Goal: Information Seeking & Learning: Check status

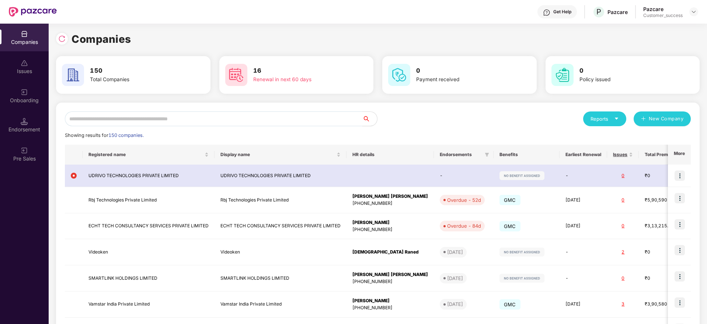
click at [264, 112] on input "text" at bounding box center [213, 118] width 297 height 15
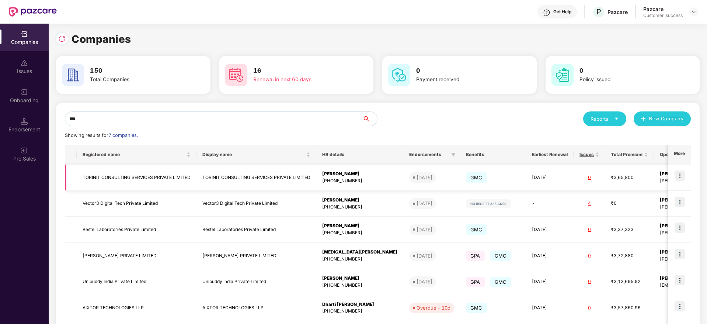
type input "***"
click at [675, 176] on img at bounding box center [679, 175] width 10 height 10
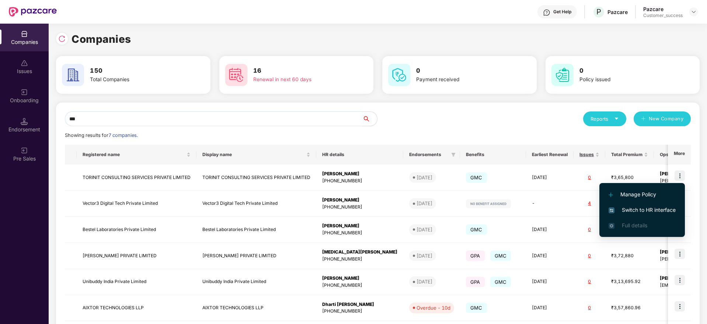
click at [666, 208] on span "Switch to HR interface" at bounding box center [642, 210] width 67 height 8
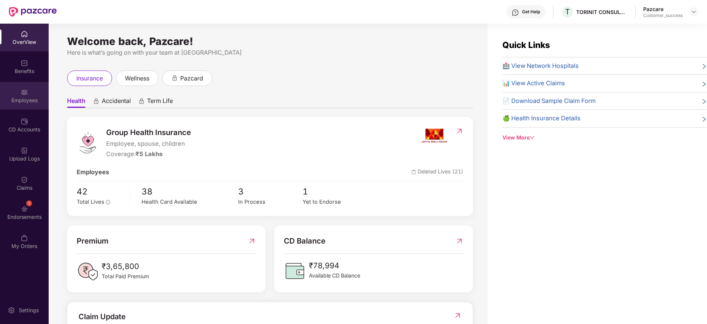
click at [29, 101] on div "Employees" at bounding box center [24, 100] width 49 height 7
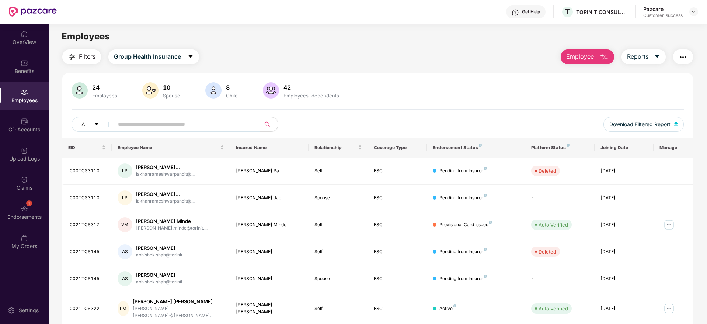
click at [186, 130] on span at bounding box center [184, 124] width 151 height 15
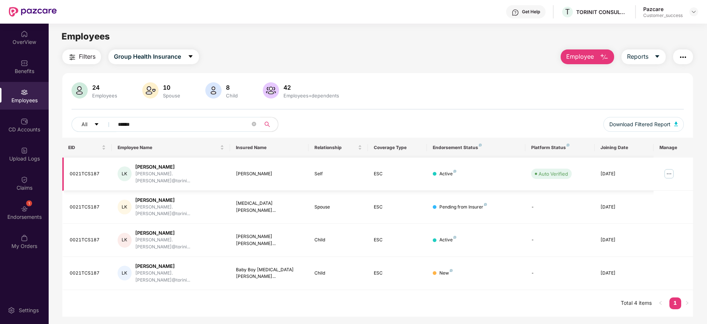
type input "******"
click at [96, 170] on div "0021TCS187" at bounding box center [88, 173] width 36 height 7
copy div "0021TCS187"
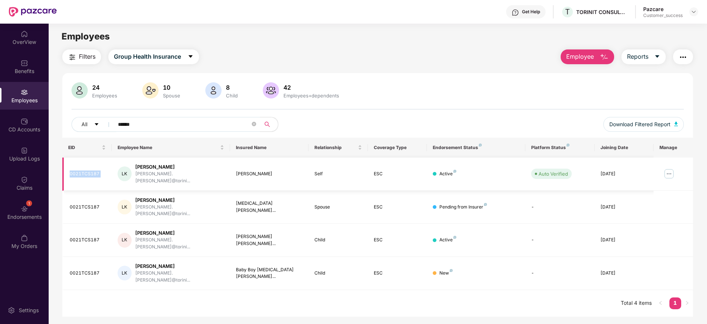
click at [664, 175] on img at bounding box center [669, 174] width 12 height 12
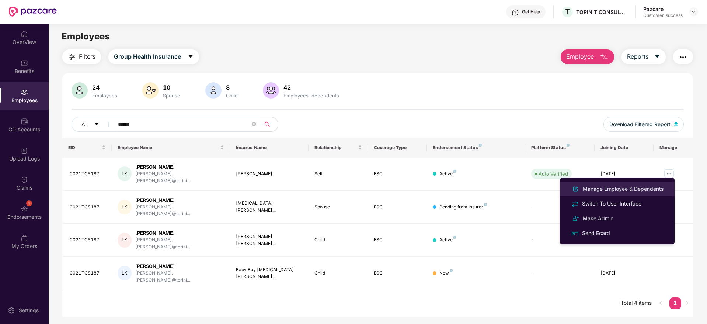
click at [629, 190] on div "Manage Employee & Dependents" at bounding box center [623, 189] width 84 height 8
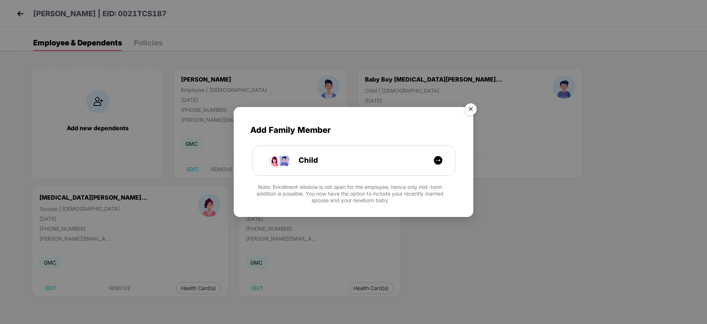
click at [467, 105] on img "Close" at bounding box center [470, 110] width 21 height 21
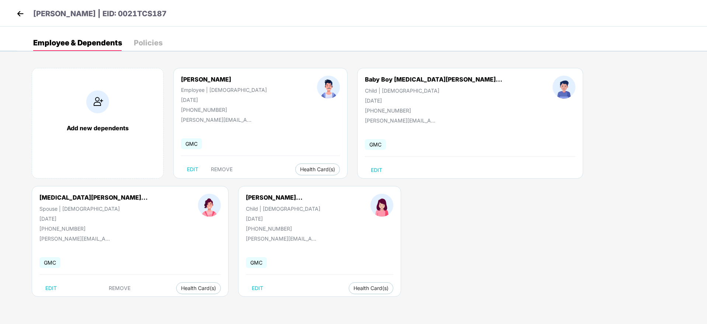
click at [148, 215] on div "[DATE]" at bounding box center [93, 218] width 108 height 6
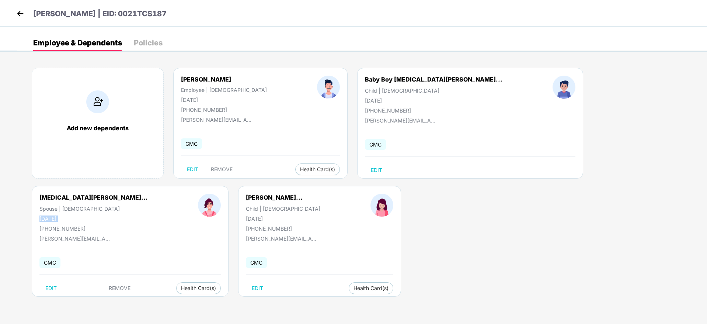
drag, startPoint x: 511, startPoint y: 101, endPoint x: 537, endPoint y: 101, distance: 26.2
click at [148, 215] on div "[DATE]" at bounding box center [93, 218] width 108 height 6
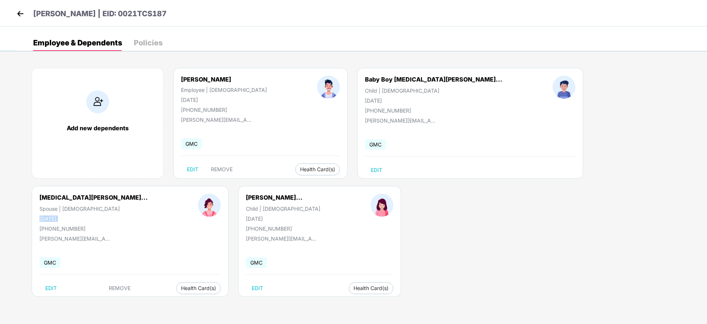
click at [148, 215] on div "[DATE]" at bounding box center [93, 218] width 108 height 6
click at [22, 11] on img at bounding box center [20, 13] width 11 height 11
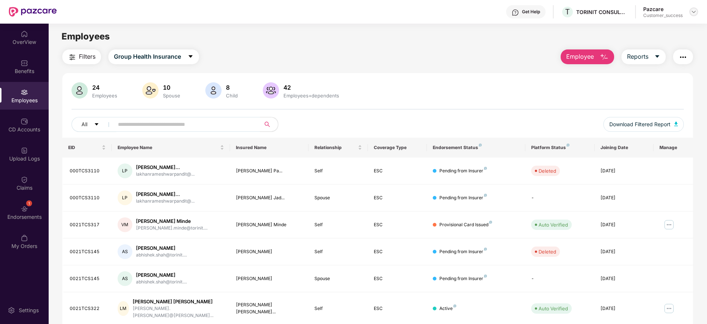
click at [694, 10] on img at bounding box center [694, 12] width 6 height 6
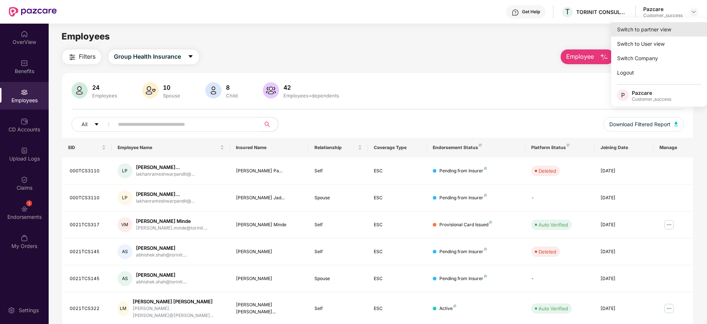
click at [684, 27] on div "Switch to partner view" at bounding box center [659, 29] width 96 height 14
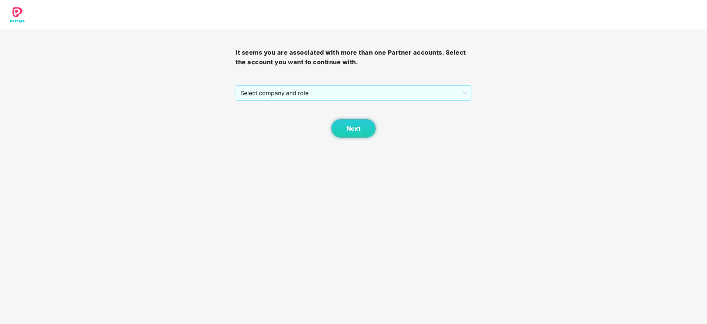
click at [409, 92] on span "Select company and role" at bounding box center [353, 93] width 226 height 14
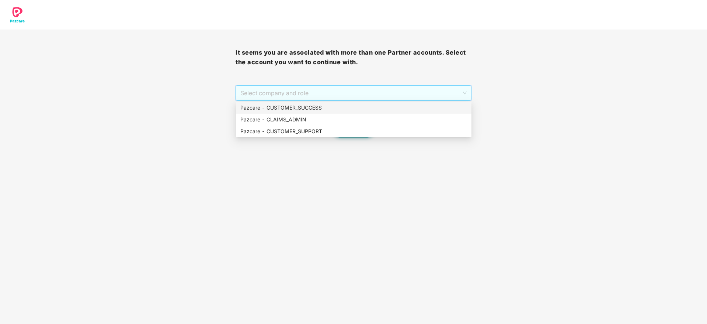
click at [407, 109] on div "Pazcare - CUSTOMER_SUCCESS" at bounding box center [353, 108] width 227 height 8
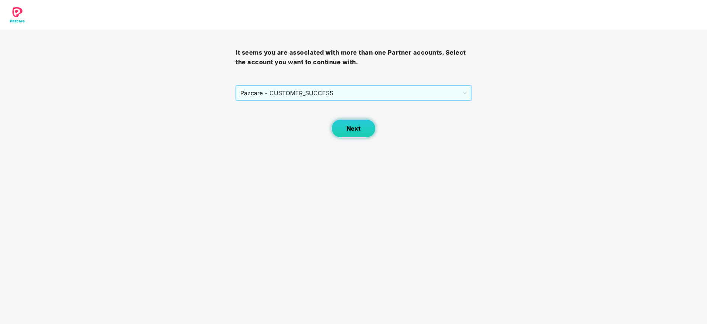
click at [352, 130] on span "Next" at bounding box center [353, 128] width 14 height 7
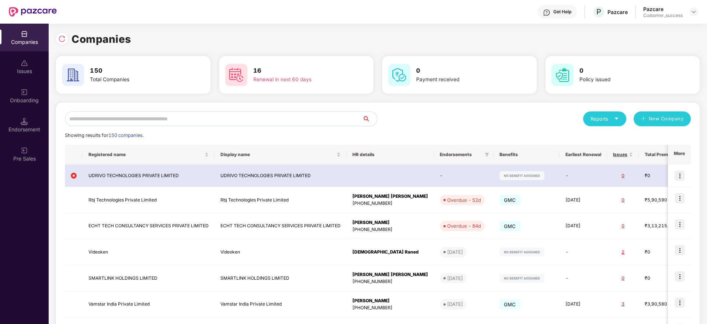
click at [286, 108] on div "Reports New Company Showing results for 150 companies. Registered name Display …" at bounding box center [378, 279] width 644 height 354
click at [284, 114] on input "text" at bounding box center [213, 118] width 297 height 15
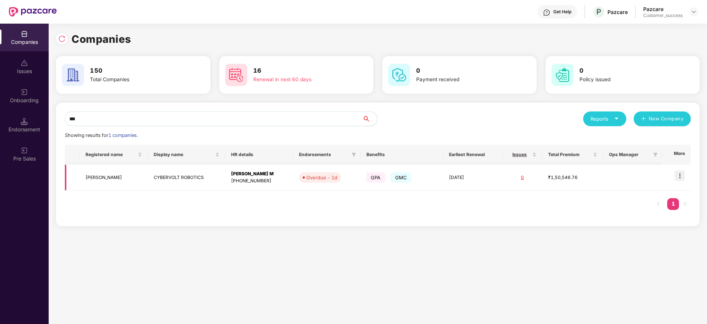
type input "***"
click at [685, 170] on td at bounding box center [676, 177] width 29 height 26
click at [676, 178] on img at bounding box center [679, 175] width 10 height 10
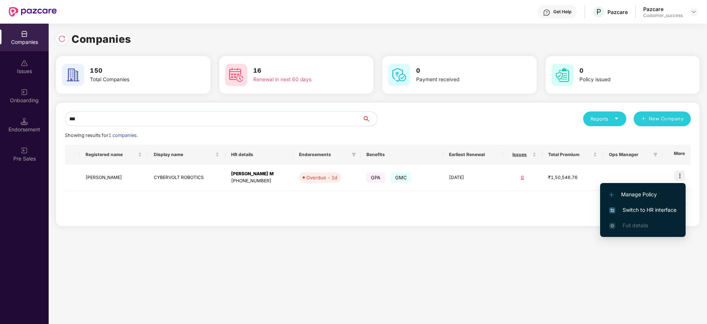
click at [657, 207] on span "Switch to HR interface" at bounding box center [642, 210] width 67 height 8
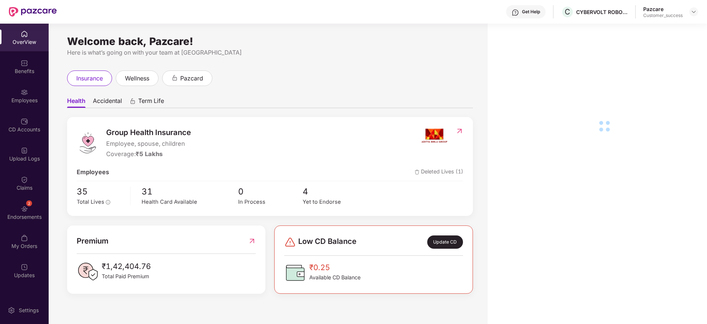
click at [588, 20] on div "Get Help C CYBERVOLT ROBOTICS Pazcare Customer_success" at bounding box center [377, 12] width 641 height 24
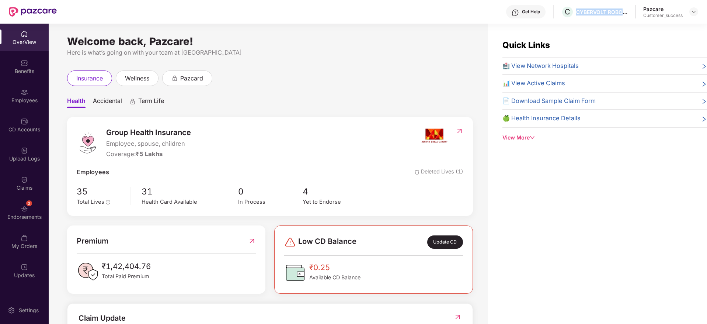
click at [588, 20] on div "Get Help C CYBERVOLT ROBOTICS Pazcare Customer_success" at bounding box center [377, 12] width 641 height 24
copy div "CYBERVOLT ROBOTICS"
click at [14, 107] on div "Employees" at bounding box center [24, 96] width 49 height 28
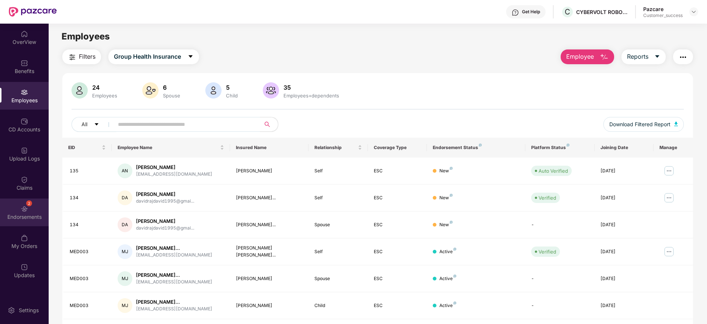
click at [20, 218] on div "Endorsements" at bounding box center [24, 216] width 49 height 7
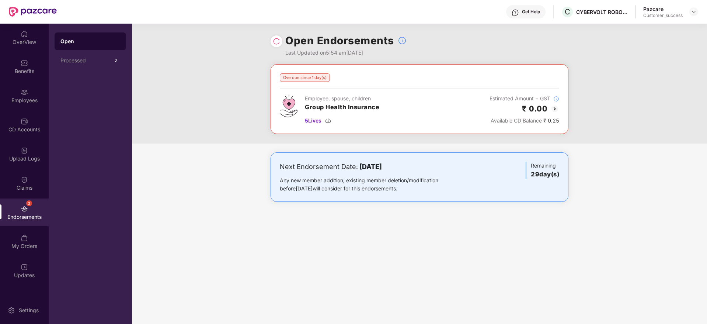
click at [277, 42] on img at bounding box center [276, 41] width 7 height 7
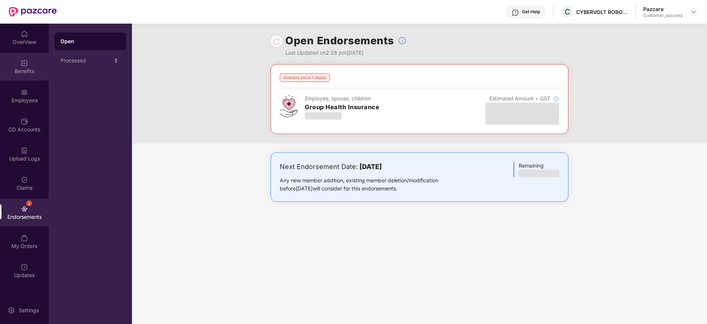
click at [13, 69] on div "Benefits" at bounding box center [24, 70] width 49 height 7
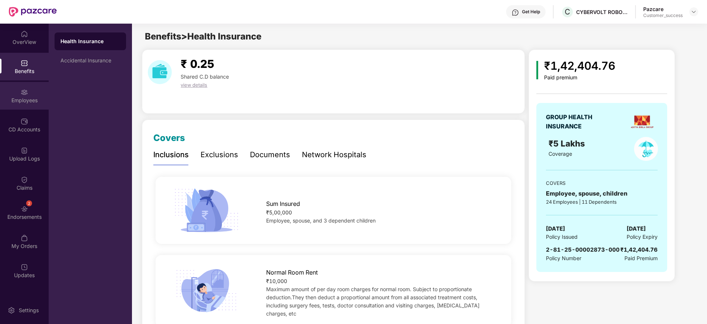
click at [23, 102] on div "Employees" at bounding box center [24, 100] width 49 height 7
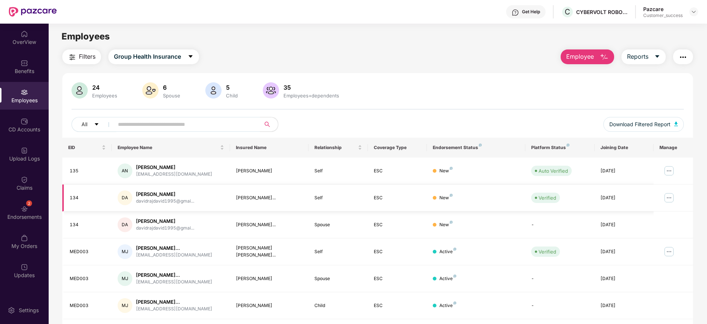
click at [70, 197] on div "134" at bounding box center [88, 197] width 36 height 7
copy div "134"
click at [434, 38] on div "Employees" at bounding box center [378, 36] width 658 height 14
click at [692, 10] on img at bounding box center [694, 12] width 6 height 6
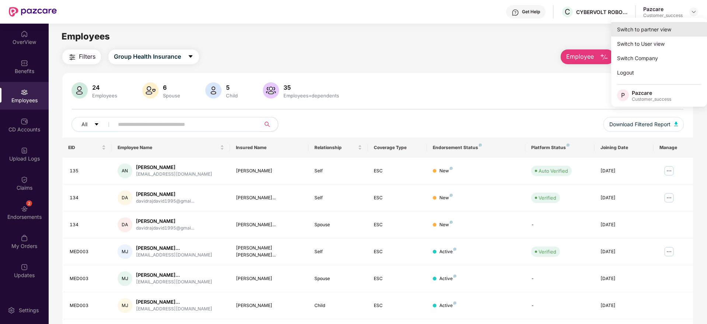
click at [672, 25] on div "Switch to partner view" at bounding box center [659, 29] width 96 height 14
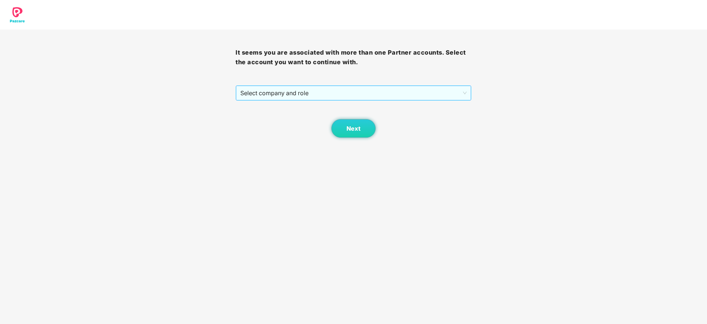
click at [450, 88] on span "Select company and role" at bounding box center [353, 93] width 226 height 14
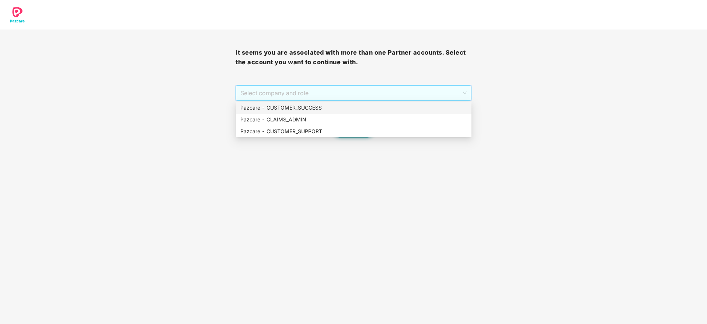
click at [398, 110] on div "Pazcare - CUSTOMER_SUCCESS" at bounding box center [353, 108] width 227 height 8
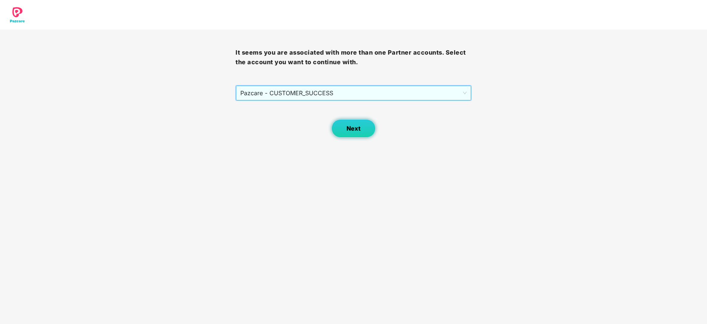
click at [359, 123] on button "Next" at bounding box center [353, 128] width 44 height 18
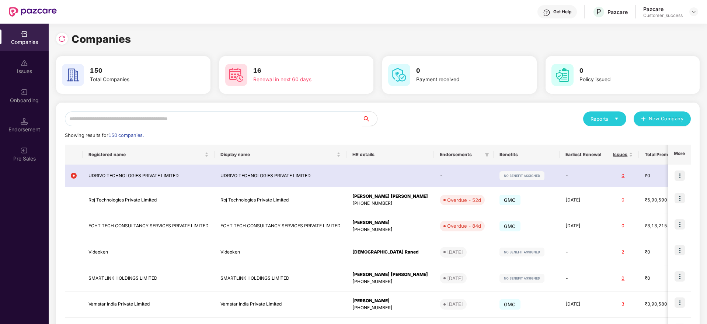
click at [255, 118] on input "text" at bounding box center [213, 118] width 297 height 15
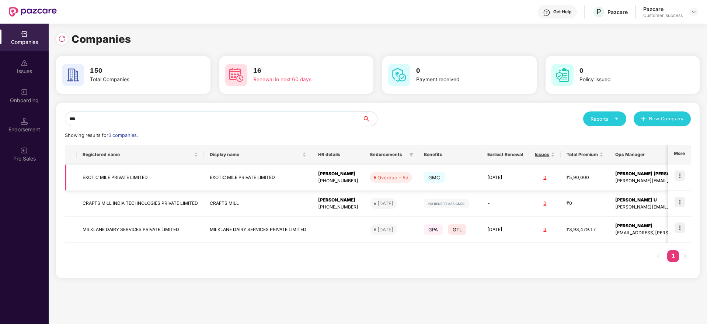
type input "***"
click at [133, 181] on td "EXOTIC MILE PRIVATE LIMITED" at bounding box center [140, 177] width 127 height 26
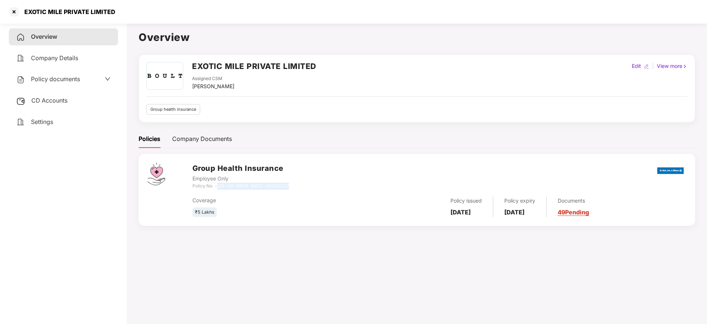
drag, startPoint x: 219, startPoint y: 188, endPoint x: 298, endPoint y: 189, distance: 78.9
click at [298, 189] on div "Group Health Insurance Employee Only Policy No. - OG-26-9906-8402-00000103" at bounding box center [439, 176] width 494 height 27
copy icon "OG-26-9906-8402-00000103"
click at [71, 22] on div "EXOTIC MILE PRIVATE LIMITED" at bounding box center [353, 12] width 707 height 24
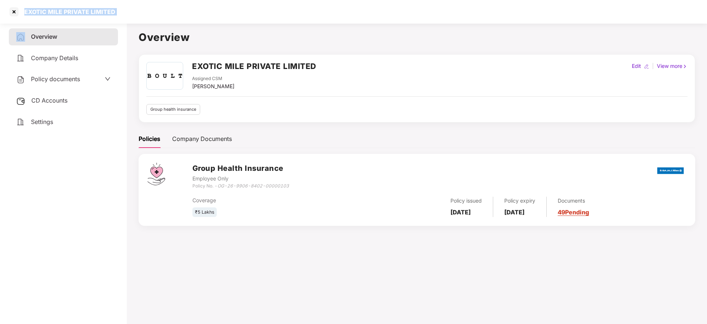
click at [71, 22] on div "EXOTIC MILE PRIVATE LIMITED" at bounding box center [353, 12] width 707 height 24
copy div "EXOTIC MILE PRIVATE LIMITED"
click at [14, 14] on div at bounding box center [14, 12] width 12 height 12
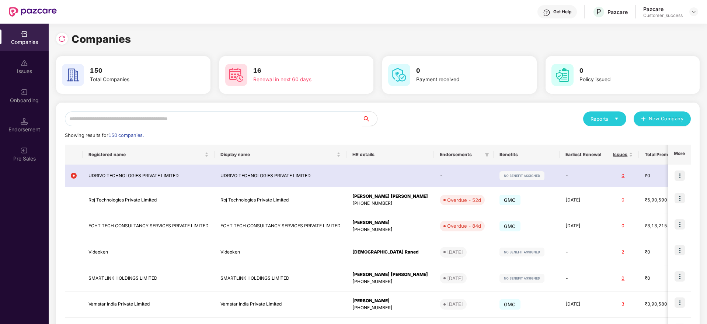
click at [219, 121] on input "text" at bounding box center [213, 118] width 297 height 15
paste input "**********"
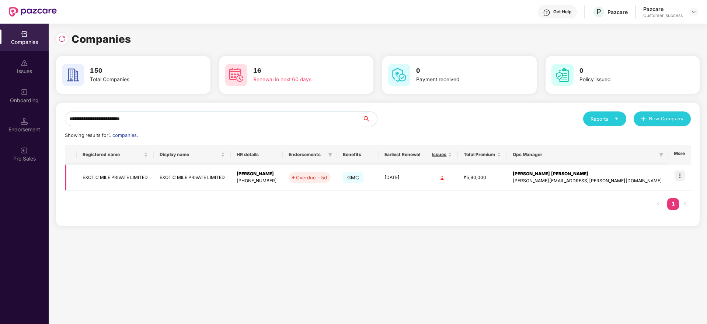
type input "**********"
click at [681, 170] on td at bounding box center [679, 177] width 23 height 26
click at [674, 185] on td at bounding box center [679, 177] width 23 height 26
click at [681, 175] on img at bounding box center [679, 175] width 10 height 10
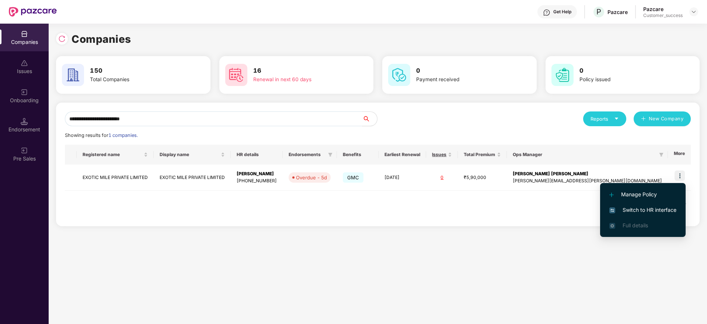
click at [666, 208] on span "Switch to HR interface" at bounding box center [642, 210] width 67 height 8
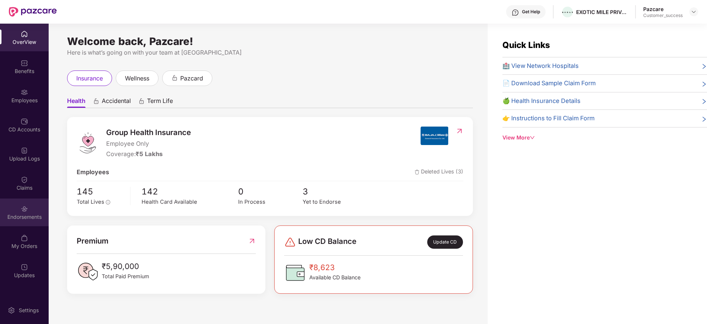
click at [28, 217] on div "Endorsements" at bounding box center [24, 216] width 49 height 7
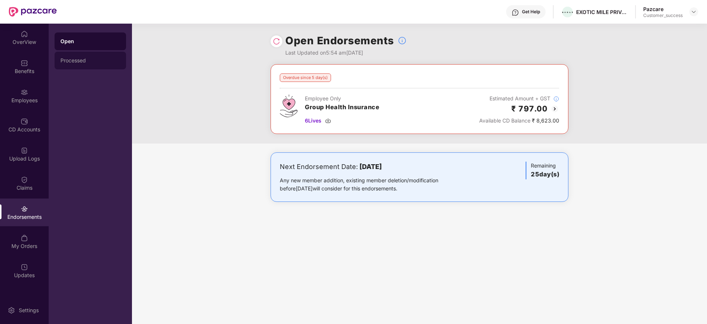
click at [101, 61] on div "Processed" at bounding box center [90, 60] width 60 height 6
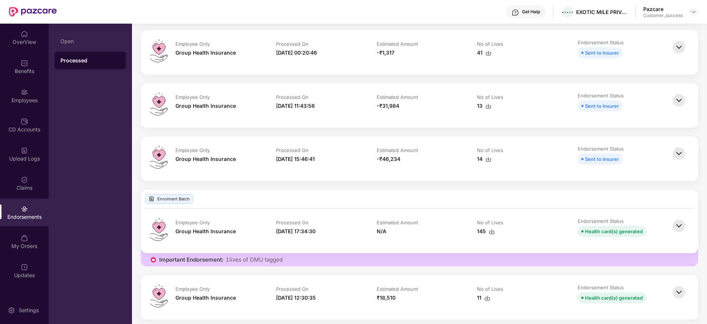
scroll to position [166, 0]
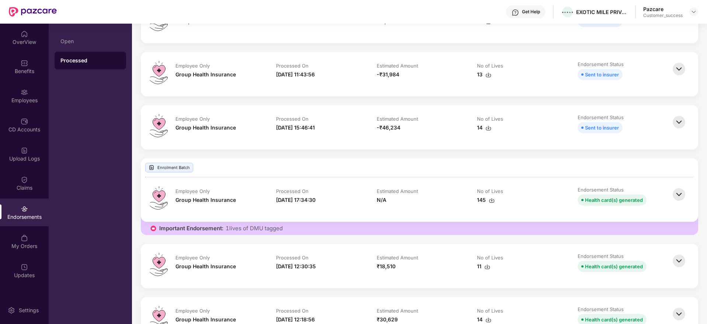
click at [684, 190] on img at bounding box center [679, 194] width 16 height 16
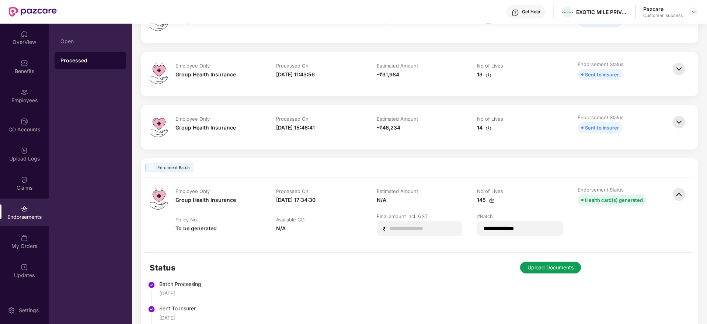
scroll to position [276, 0]
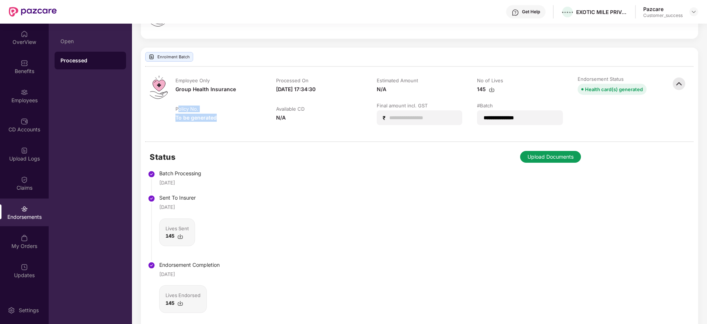
drag, startPoint x: 178, startPoint y: 112, endPoint x: 226, endPoint y: 127, distance: 49.9
click at [226, 127] on td "Policy No. To be generated" at bounding box center [218, 117] width 101 height 30
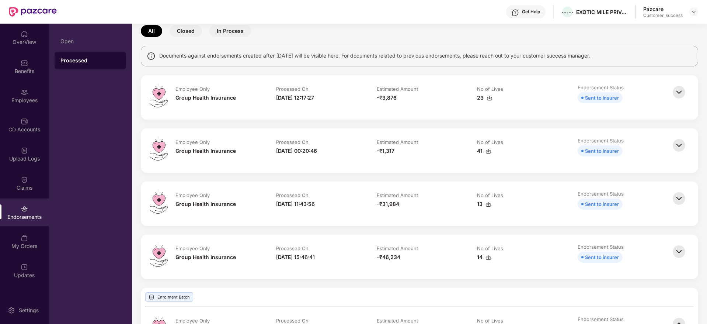
scroll to position [0, 0]
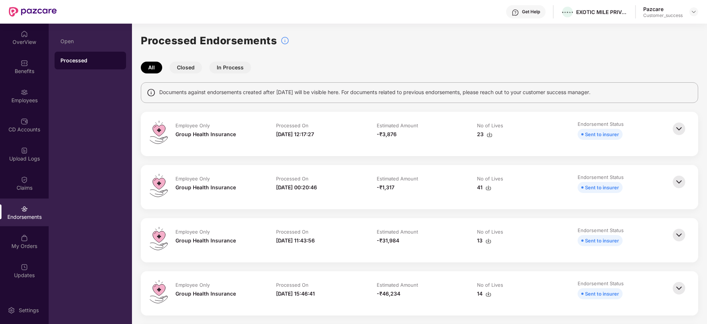
click at [228, 70] on button "In Process" at bounding box center [230, 68] width 42 height 12
click at [195, 70] on button "Closed" at bounding box center [186, 68] width 32 height 12
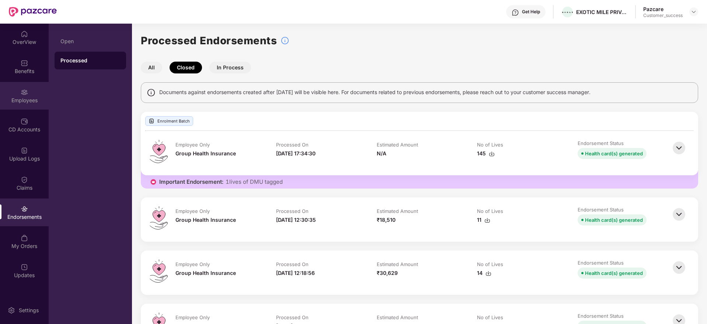
click at [25, 98] on div "Employees" at bounding box center [24, 100] width 49 height 7
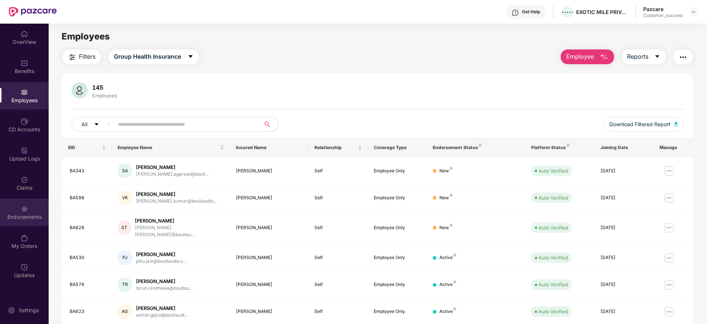
click at [21, 215] on div "Endorsements" at bounding box center [24, 216] width 49 height 7
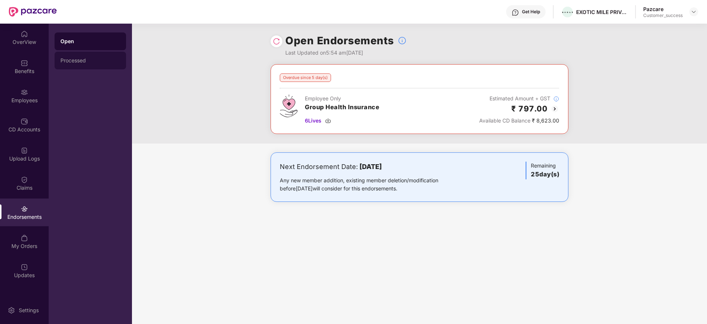
click at [100, 67] on div "Processed" at bounding box center [91, 61] width 72 height 18
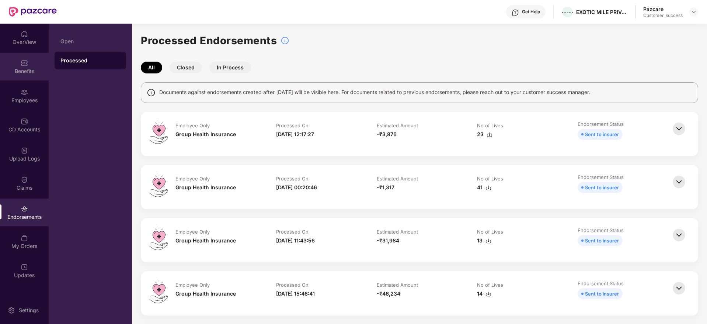
click at [19, 74] on div "Benefits" at bounding box center [24, 70] width 49 height 7
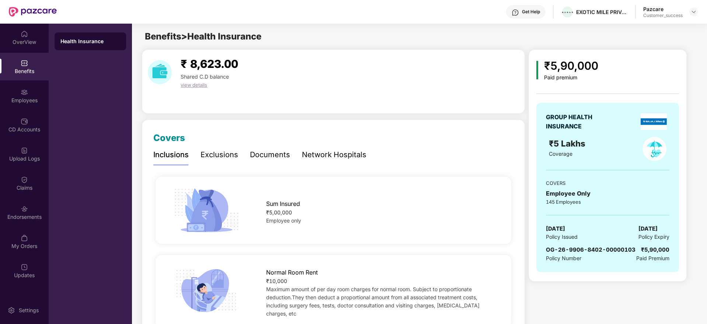
click at [600, 250] on span "OG-26-9906-8402-00000103" at bounding box center [591, 249] width 90 height 7
copy span "OG-26-9906-8402-00000103"
click at [695, 11] on img at bounding box center [694, 12] width 6 height 6
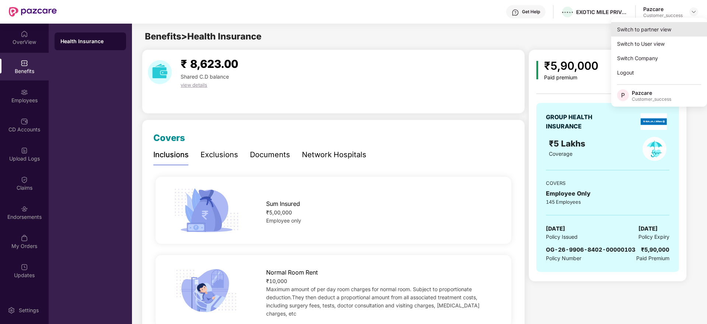
click at [674, 30] on div "Switch to partner view" at bounding box center [659, 29] width 96 height 14
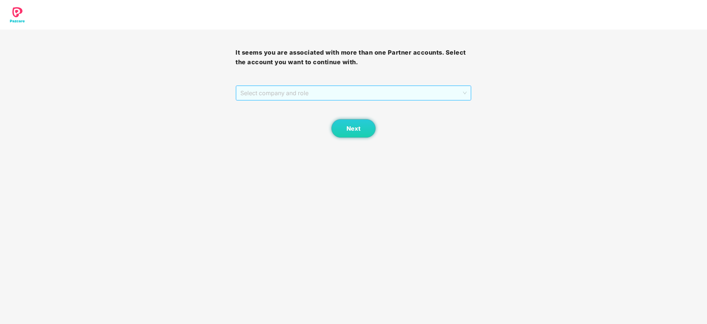
click at [414, 95] on span "Select company and role" at bounding box center [353, 93] width 226 height 14
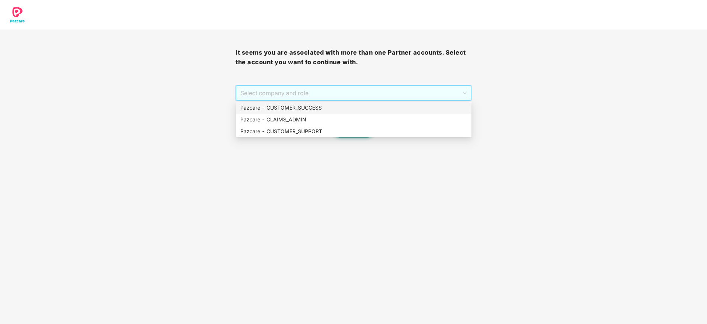
click at [408, 106] on div "Pazcare - CUSTOMER_SUCCESS" at bounding box center [353, 108] width 227 height 8
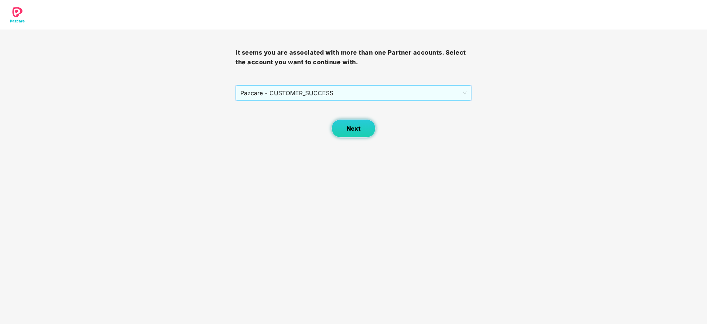
click at [361, 124] on button "Next" at bounding box center [353, 128] width 44 height 18
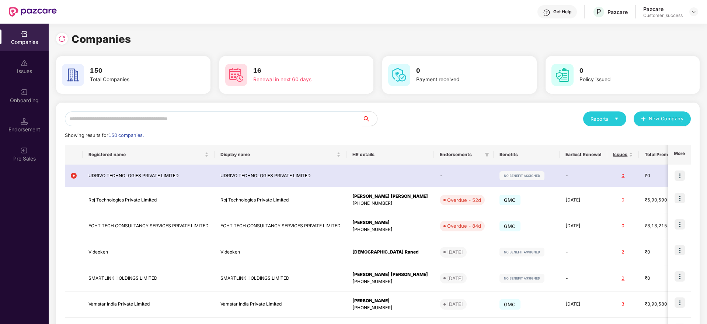
click at [286, 104] on div "Reports New Company Showing results for 150 companies. Registered name Display …" at bounding box center [378, 279] width 644 height 354
click at [287, 115] on input "text" at bounding box center [213, 118] width 297 height 15
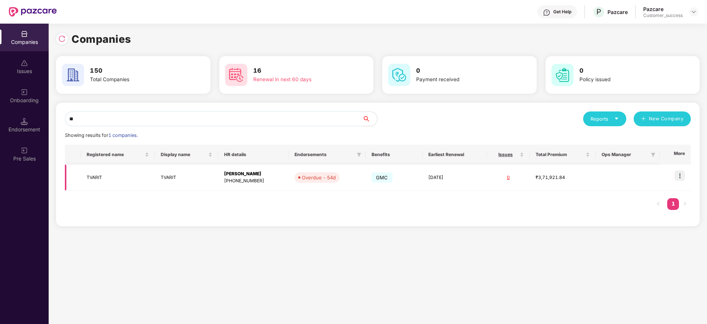
type input "**"
click at [289, 171] on td "Overdue - 54d" at bounding box center [327, 177] width 77 height 26
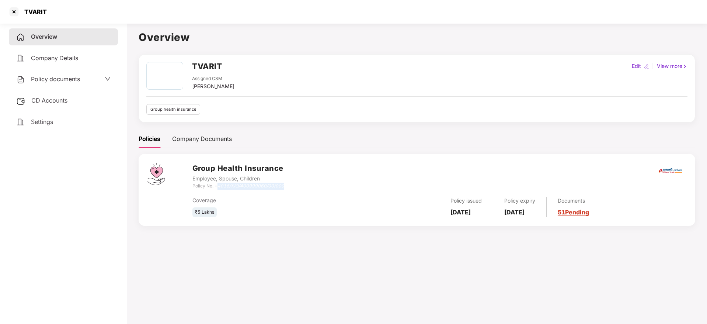
drag, startPoint x: 218, startPoint y: 184, endPoint x: 285, endPoint y: 188, distance: 66.8
click at [285, 188] on div "Group Health Insurance Employee, Spouse, Children Policy No. - 4016/X/O/4009990…" at bounding box center [439, 176] width 494 height 27
copy icon "4016/X/O/400999060/00/000"
click at [196, 69] on h2 "TVARIT" at bounding box center [207, 66] width 30 height 12
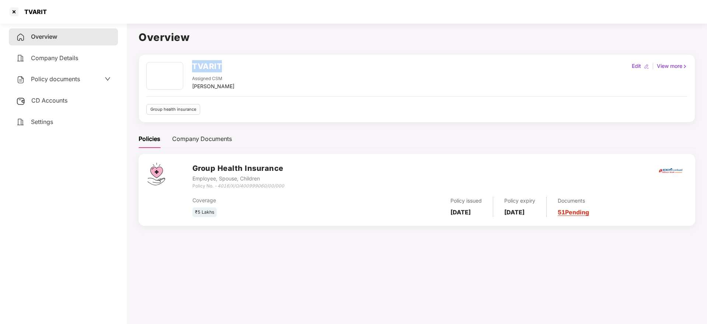
copy h2 "TVARIT"
click at [6, 13] on div "TVARIT" at bounding box center [353, 12] width 707 height 24
click at [9, 14] on div at bounding box center [14, 12] width 12 height 12
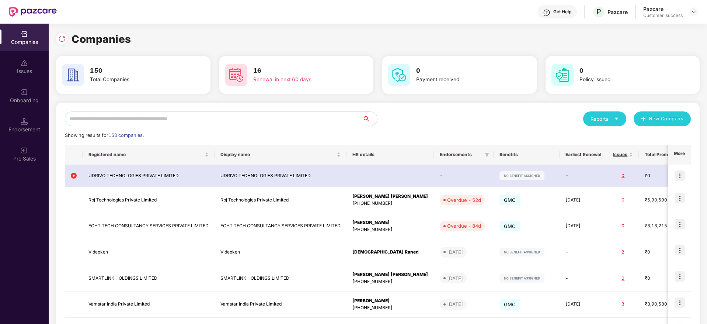
drag, startPoint x: 152, startPoint y: 115, endPoint x: 158, endPoint y: 118, distance: 6.8
click at [158, 118] on input "text" at bounding box center [213, 118] width 297 height 15
paste input "******"
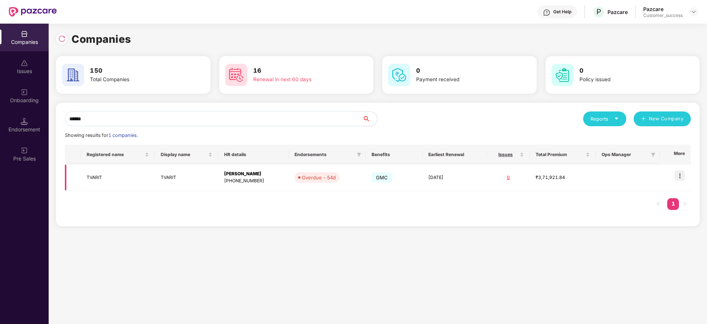
type input "******"
click at [674, 172] on td at bounding box center [675, 177] width 31 height 26
click at [677, 179] on img at bounding box center [679, 175] width 10 height 10
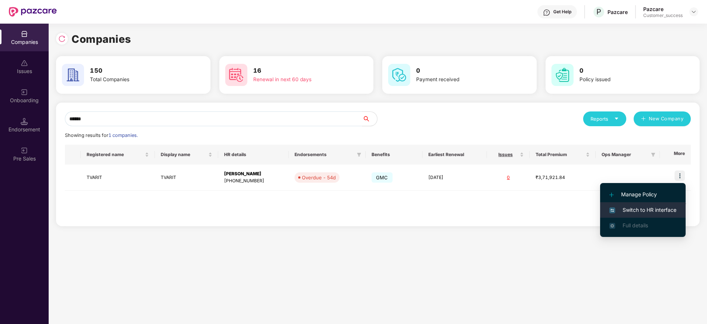
click at [666, 204] on li "Switch to HR interface" at bounding box center [643, 209] width 86 height 15
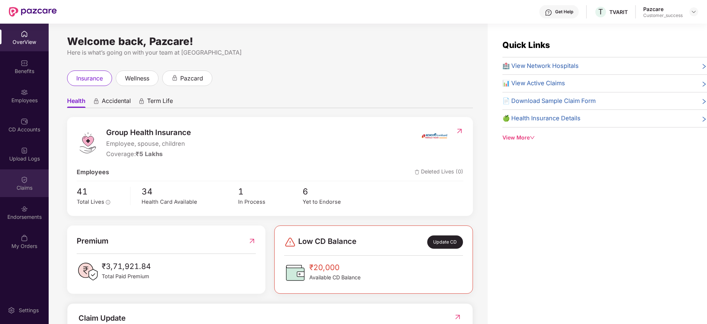
click at [31, 177] on div "Claims" at bounding box center [24, 183] width 49 height 28
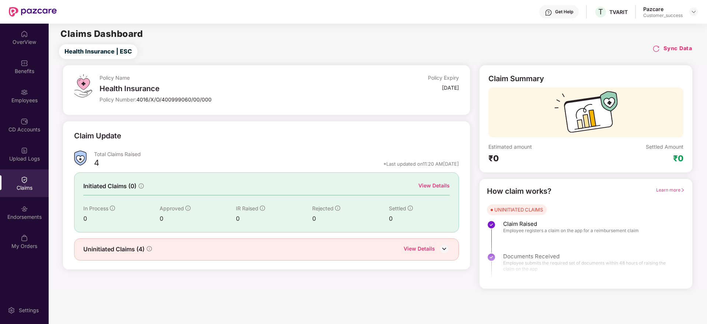
click at [441, 184] on div "View Details" at bounding box center [433, 185] width 31 height 8
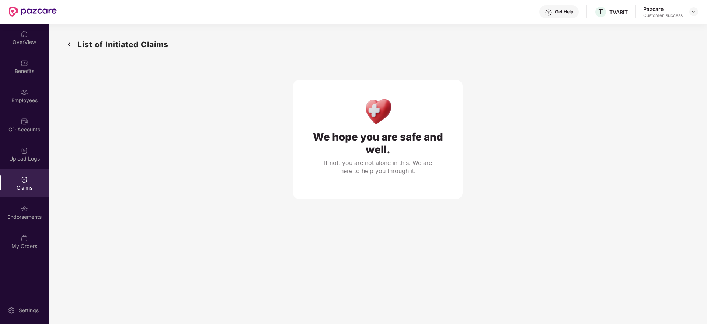
click at [65, 41] on img at bounding box center [69, 44] width 12 height 12
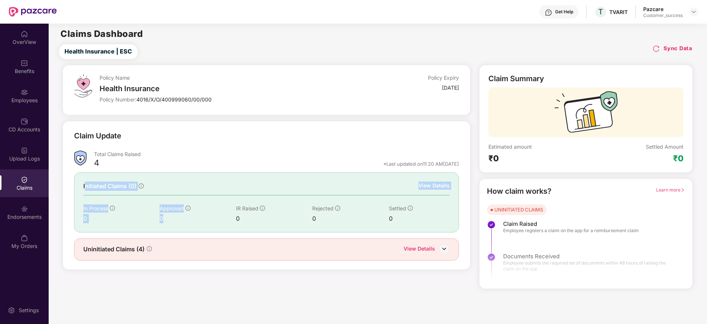
drag, startPoint x: 148, startPoint y: 205, endPoint x: 213, endPoint y: 215, distance: 65.6
click at [213, 215] on div "Initiated Claims (0) View Details In Process 0 Approved 0 IR Raised 0 Rejected …" at bounding box center [266, 202] width 385 height 60
click at [419, 254] on div "Uninitiated Claims (4) View Details" at bounding box center [266, 249] width 385 height 22
click at [419, 252] on div "View Details" at bounding box center [419, 249] width 31 height 10
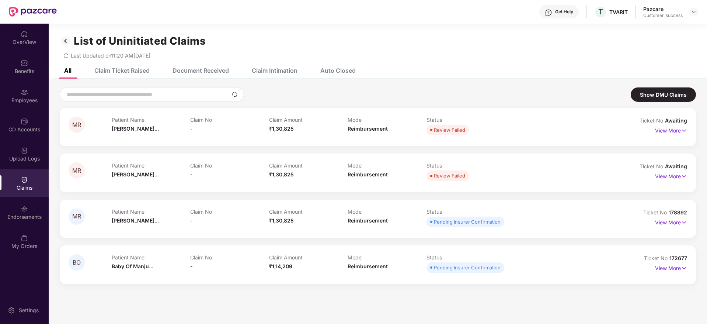
click at [675, 209] on span "178892" at bounding box center [678, 212] width 18 height 6
copy div "No 178892"
click at [695, 15] on div at bounding box center [693, 11] width 9 height 9
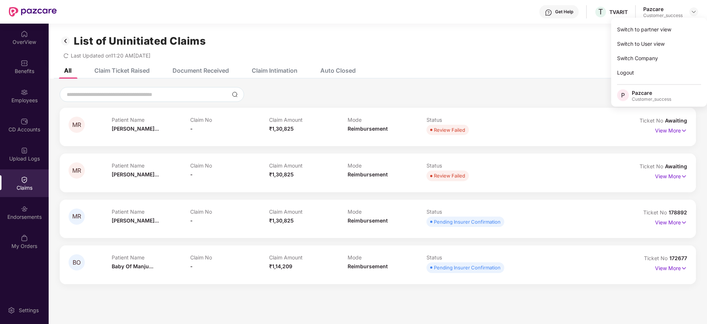
click at [684, 21] on div "Switch to partner view Switch to User view Switch Company Logout P Pazcare Cust…" at bounding box center [659, 62] width 96 height 89
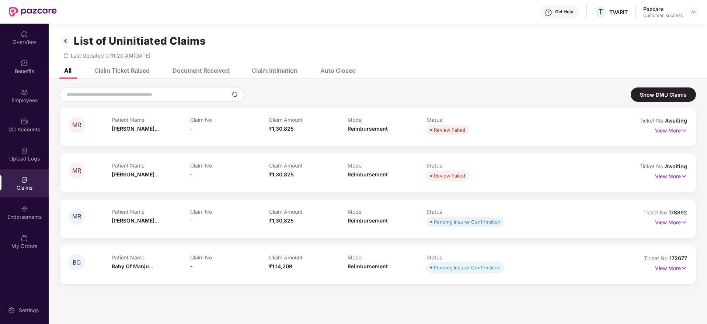
click at [673, 28] on div "List of Uninitiated Claims Last Updated on 11:20 AM[DATE]" at bounding box center [378, 43] width 658 height 39
click at [694, 14] on img at bounding box center [694, 12] width 6 height 6
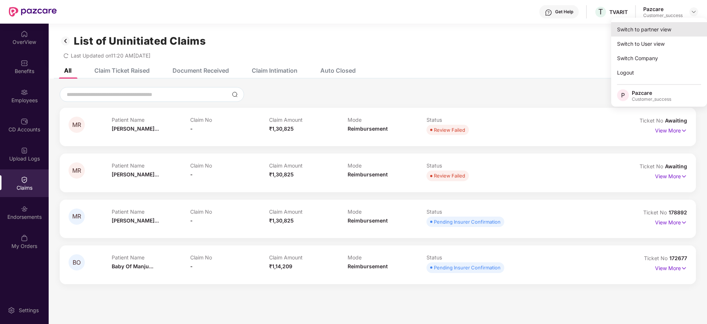
click at [674, 27] on div "Switch to partner view" at bounding box center [659, 29] width 96 height 14
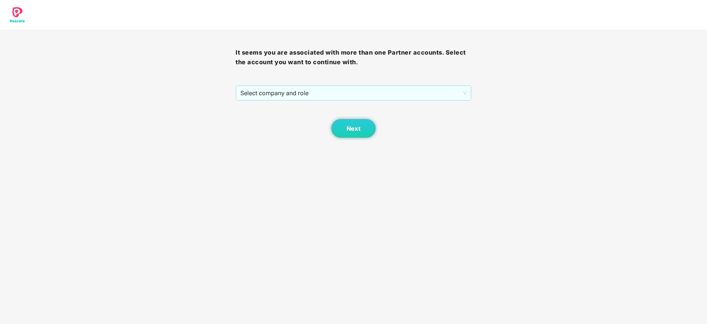
click at [423, 82] on div "It seems you are associated with more than one Partner accounts. Select the acc…" at bounding box center [354, 83] width 236 height 108
click at [418, 86] on span "Select company and role" at bounding box center [353, 93] width 226 height 14
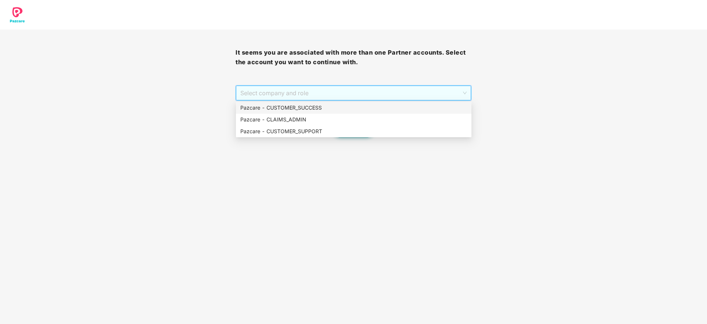
click at [384, 106] on div "Pazcare - CUSTOMER_SUCCESS" at bounding box center [353, 108] width 227 height 8
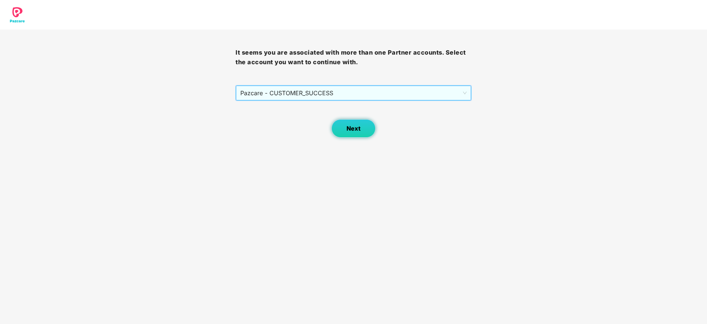
click at [372, 129] on button "Next" at bounding box center [353, 128] width 44 height 18
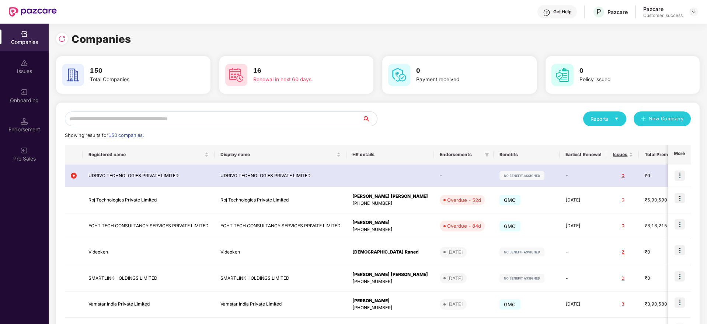
click at [324, 113] on input "text" at bounding box center [213, 118] width 297 height 15
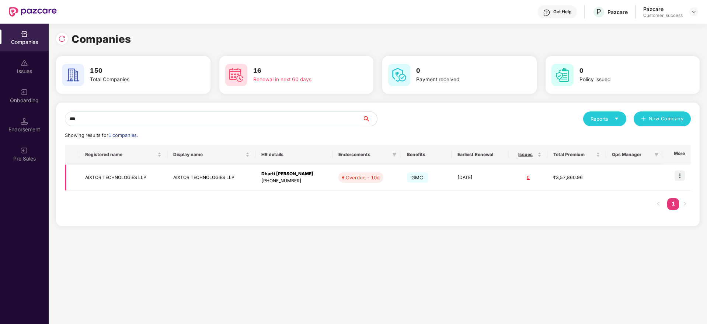
type input "***"
click at [680, 171] on img at bounding box center [679, 175] width 10 height 10
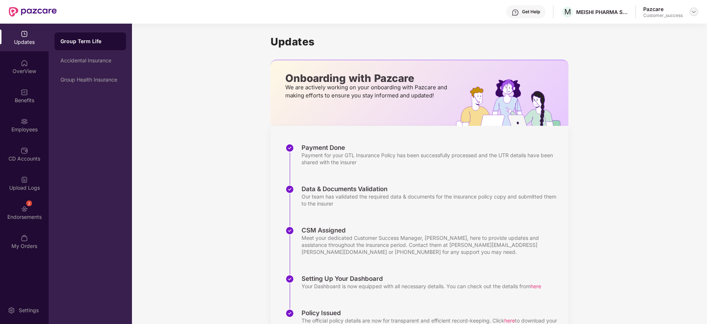
click at [691, 11] on img at bounding box center [694, 12] width 6 height 6
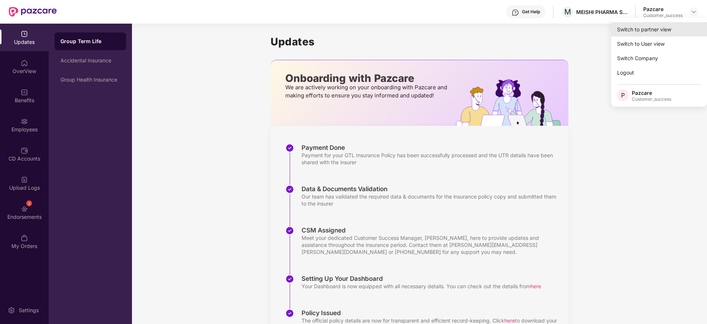
click at [679, 23] on div "Switch to partner view" at bounding box center [659, 29] width 96 height 14
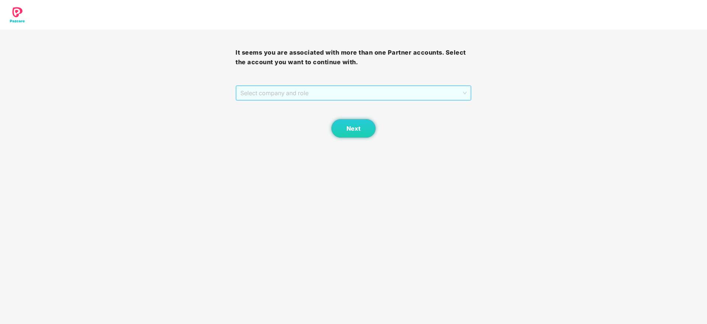
click at [390, 92] on span "Select company and role" at bounding box center [353, 93] width 226 height 14
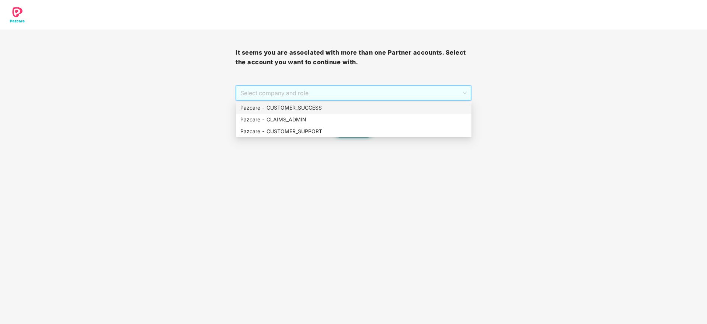
click at [388, 104] on div "Pazcare - CUSTOMER_SUCCESS" at bounding box center [353, 108] width 227 height 8
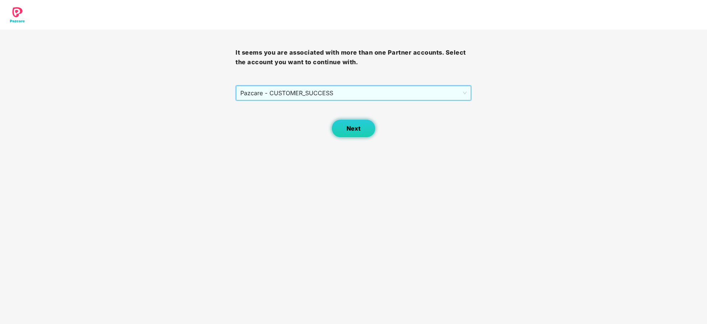
click at [347, 134] on button "Next" at bounding box center [353, 128] width 44 height 18
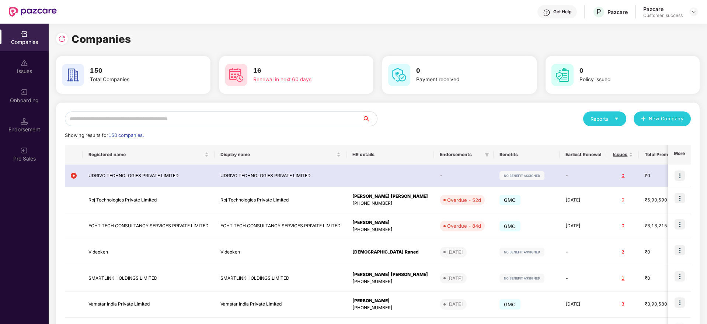
click at [271, 116] on input "text" at bounding box center [213, 118] width 297 height 15
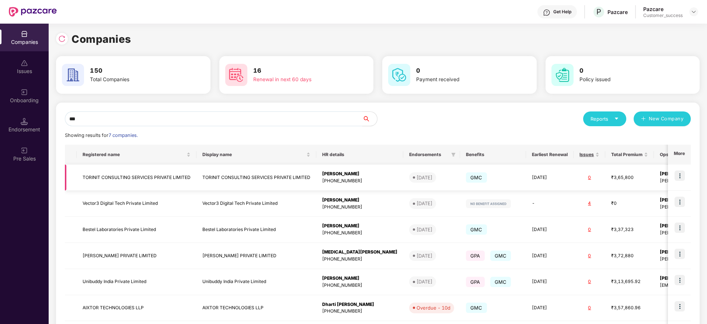
type input "***"
click at [676, 171] on img at bounding box center [679, 175] width 10 height 10
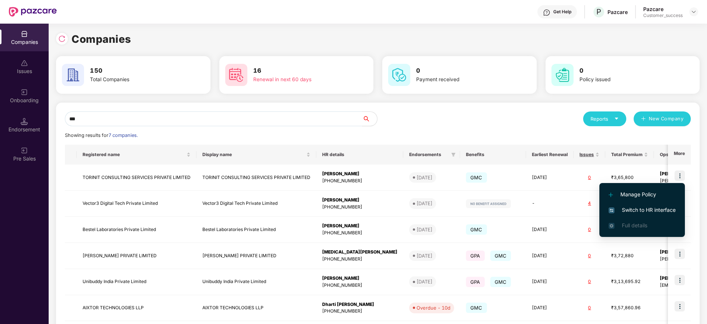
click at [656, 204] on li "Switch to HR interface" at bounding box center [642, 209] width 86 height 15
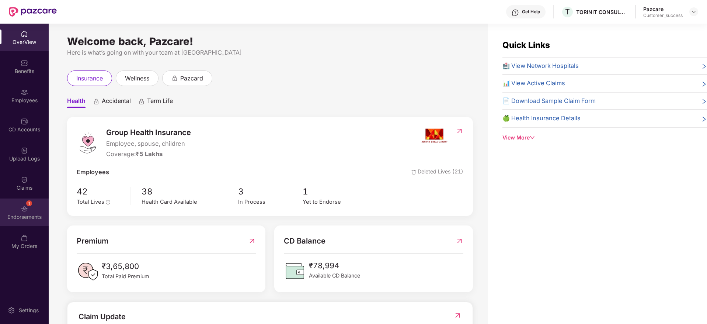
click at [29, 226] on div "1 Endorsements" at bounding box center [24, 212] width 49 height 28
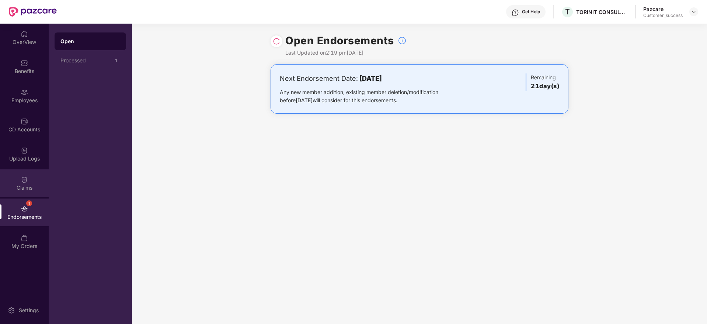
click at [31, 194] on div "Claims" at bounding box center [24, 183] width 49 height 28
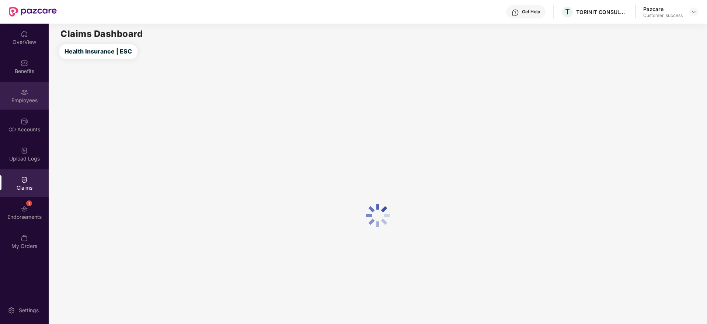
click at [33, 101] on div "Employees" at bounding box center [24, 100] width 49 height 7
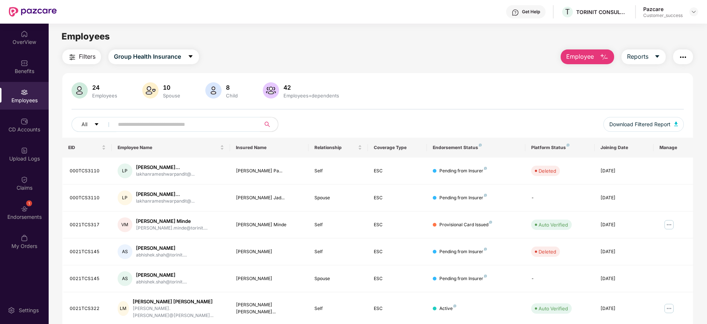
click at [89, 62] on button "Filters" at bounding box center [81, 56] width 39 height 15
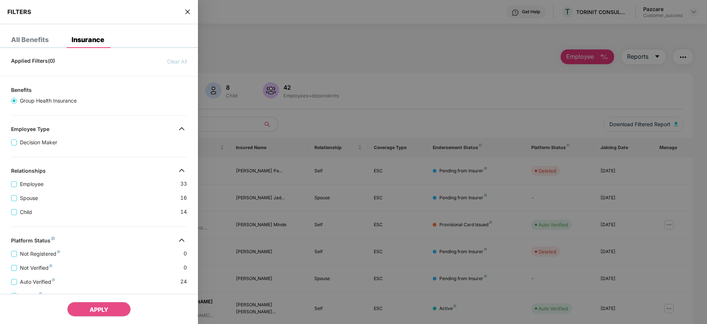
scroll to position [143, 0]
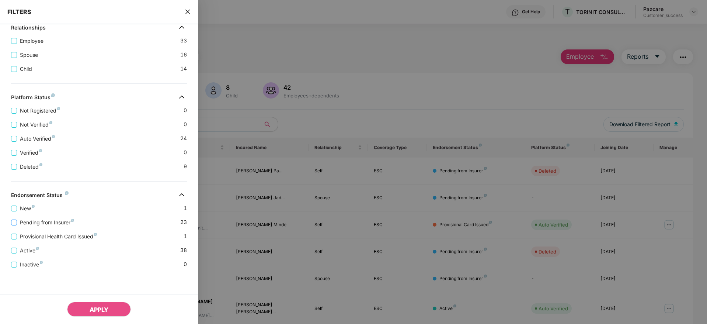
click at [65, 221] on span "Pending from Insurer" at bounding box center [47, 222] width 60 height 8
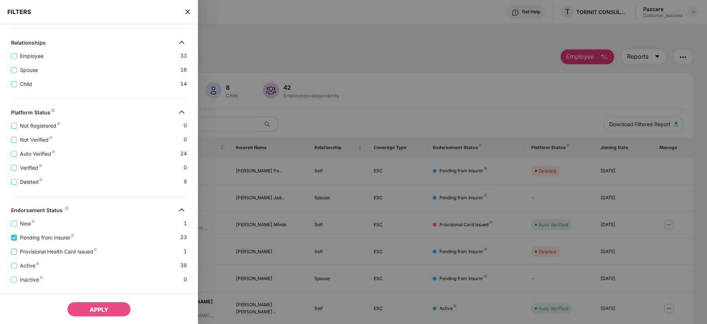
click at [70, 248] on span "Provisional Health Card Issued" at bounding box center [58, 251] width 83 height 8
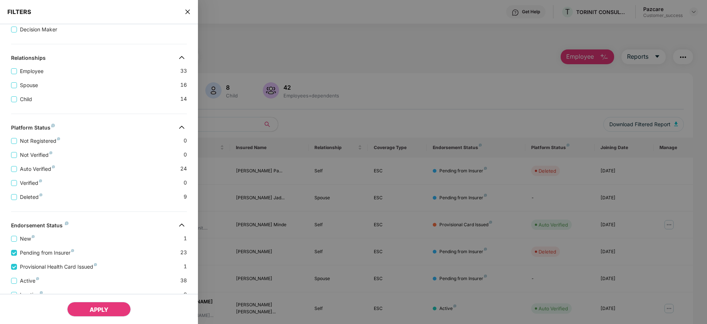
click at [93, 308] on span "APPLY" at bounding box center [99, 309] width 19 height 7
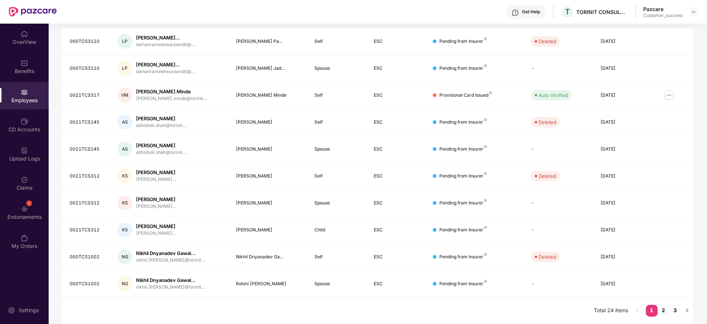
scroll to position [0, 0]
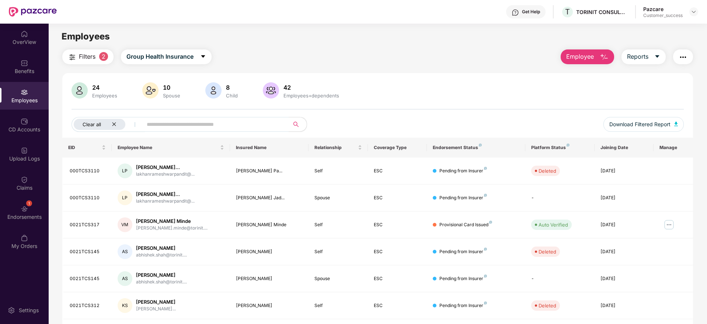
click at [113, 122] on icon "close" at bounding box center [114, 124] width 5 height 5
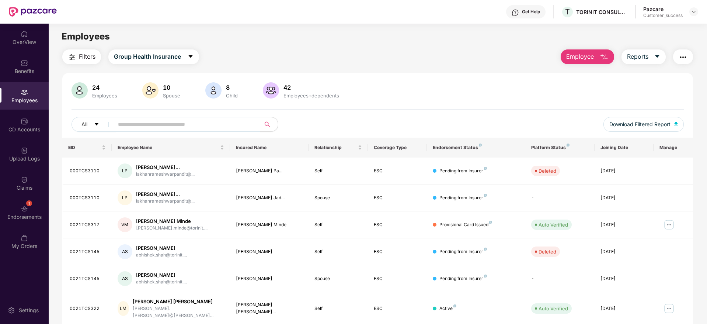
click at [157, 122] on input "text" at bounding box center [184, 124] width 132 height 11
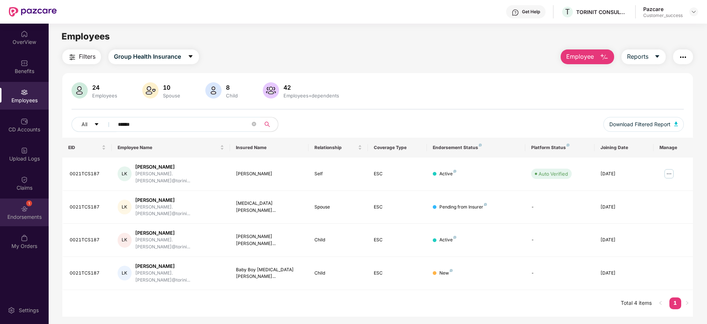
type input "******"
click at [32, 219] on div "Endorsements" at bounding box center [24, 216] width 49 height 7
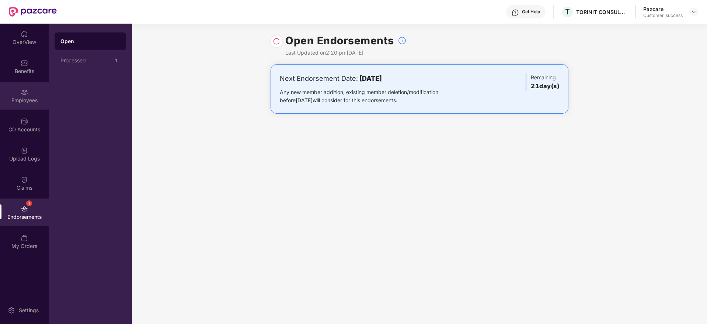
click at [14, 90] on div "Employees" at bounding box center [24, 96] width 49 height 28
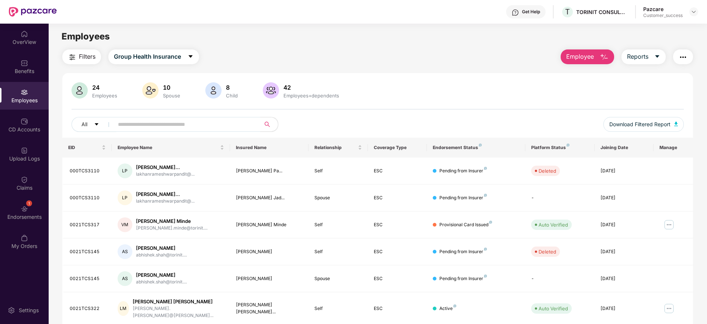
click at [252, 122] on span at bounding box center [254, 124] width 4 height 11
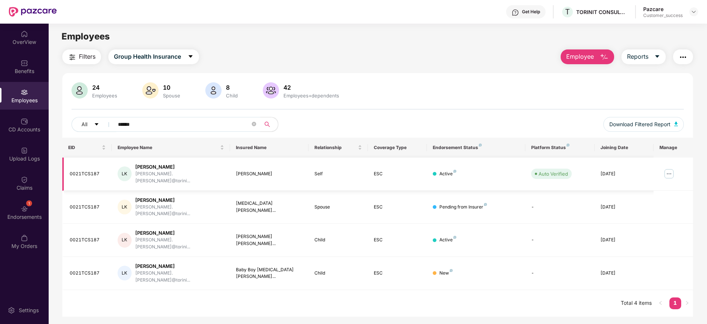
type input "******"
click at [670, 170] on img at bounding box center [669, 174] width 12 height 12
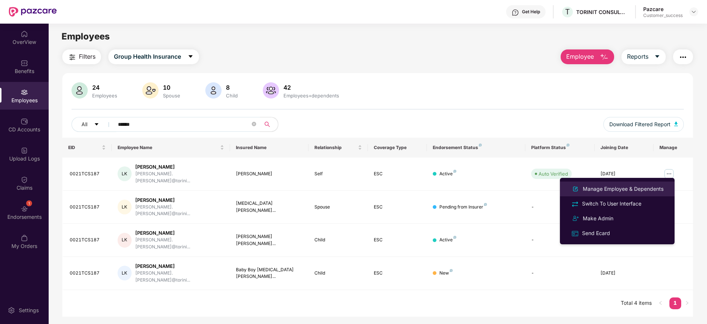
click at [625, 188] on div "Manage Employee & Dependents" at bounding box center [623, 189] width 84 height 8
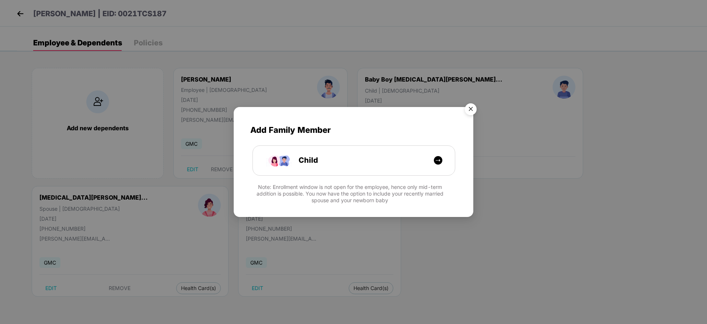
click at [464, 104] on img "Close" at bounding box center [470, 110] width 21 height 21
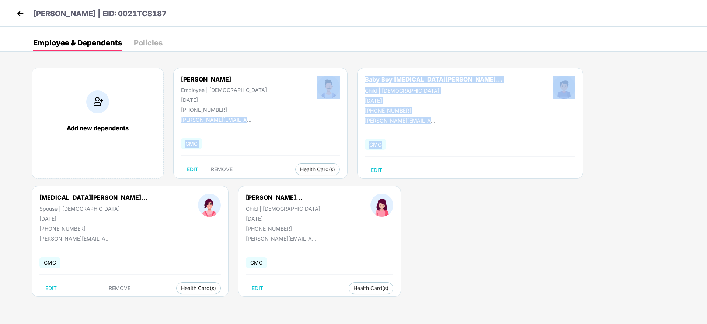
drag, startPoint x: 402, startPoint y: 134, endPoint x: 312, endPoint y: 68, distance: 112.0
click at [312, 68] on div "Add new dependents [PERSON_NAME] Employee | [DEMOGRAPHIC_DATA] [DATE] [PHONE_NU…" at bounding box center [362, 186] width 690 height 258
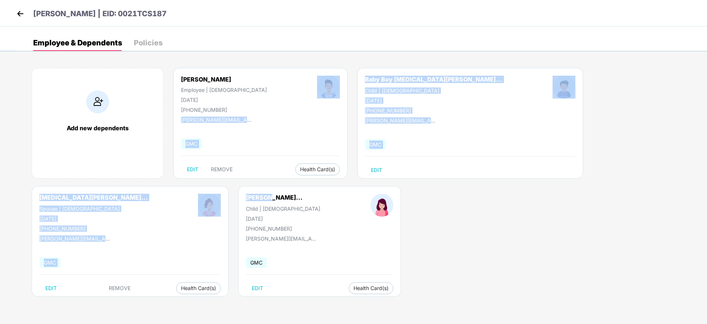
drag, startPoint x: 312, startPoint y: 68, endPoint x: 486, endPoint y: 220, distance: 231.7
click at [486, 220] on div "Add new dependents [PERSON_NAME] Employee | [DEMOGRAPHIC_DATA] [DATE] [PHONE_NU…" at bounding box center [362, 186] width 690 height 258
drag, startPoint x: 486, startPoint y: 220, endPoint x: 257, endPoint y: -4, distance: 320.6
click at [257, 0] on html "Lokesh Khandare | EID: 0021TCS187 Employee & Dependents Policies Add new depend…" at bounding box center [353, 162] width 707 height 324
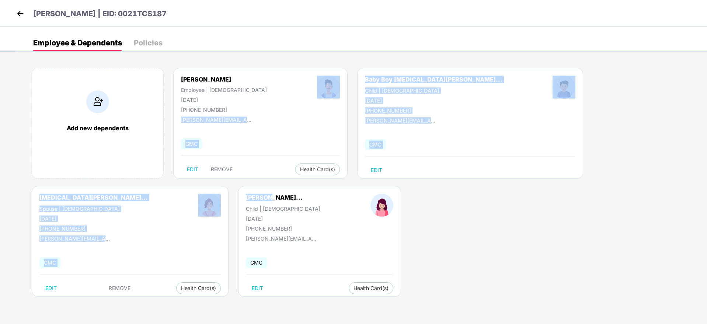
click at [273, 25] on div "[PERSON_NAME] | EID: 0021TCS187" at bounding box center [353, 13] width 707 height 27
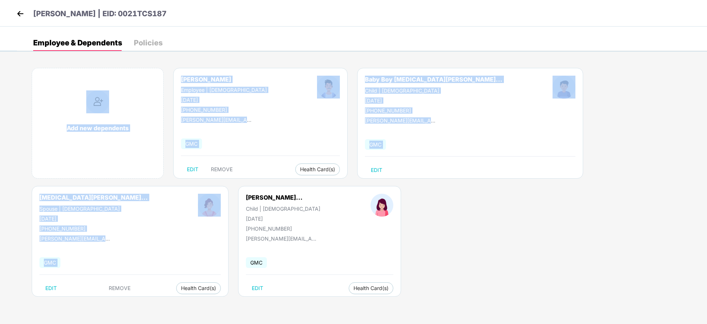
drag, startPoint x: 285, startPoint y: 32, endPoint x: 576, endPoint y: 237, distance: 356.5
click at [576, 52] on div "Employee & Dependents Policies Add new dependents Lokesh Khandare Employee | Ma…" at bounding box center [353, 39] width 707 height 25
click at [576, 237] on div "Add new dependents [PERSON_NAME] Employee | [DEMOGRAPHIC_DATA] [DATE] [PHONE_NU…" at bounding box center [362, 186] width 690 height 258
drag, startPoint x: 576, startPoint y: 237, endPoint x: 239, endPoint y: 28, distance: 396.5
click at [239, 28] on div "Employee & Dependents Policies Add new dependents Lokesh Khandare Employee | Ma…" at bounding box center [353, 39] width 707 height 25
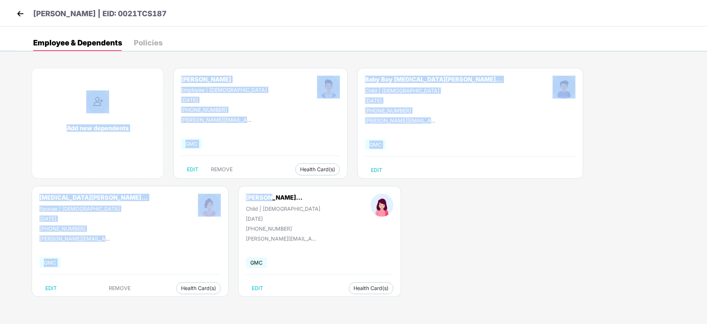
click at [239, 28] on div "Employee & Dependents Policies Add new dependents Lokesh Khandare Employee | Ma…" at bounding box center [353, 39] width 707 height 25
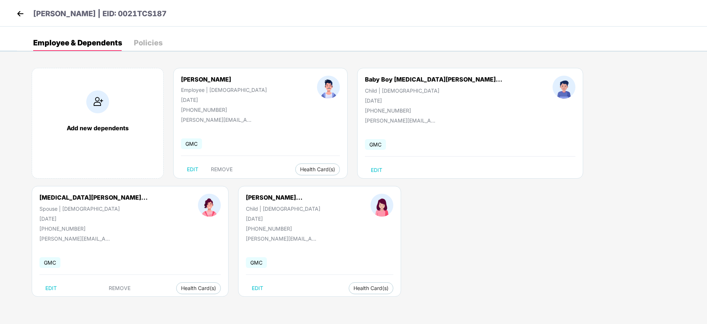
click at [19, 14] on img at bounding box center [20, 13] width 11 height 11
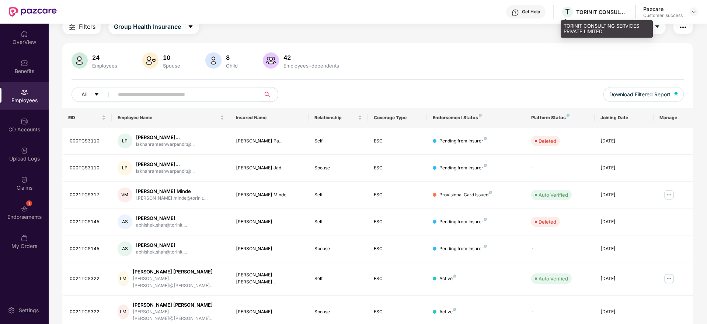
scroll to position [55, 0]
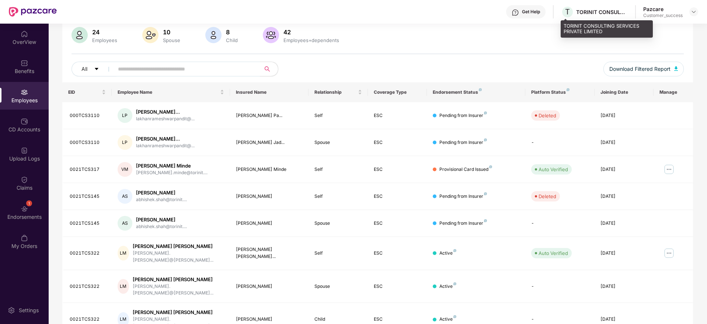
click at [612, 10] on div "TORINIT CONSULTING SERVICES PRIVATE LIMITED" at bounding box center [602, 11] width 52 height 7
copy div "TORINIT CONSULTING SERVICES PRIVATE LIMITED"
click at [694, 14] on img at bounding box center [694, 12] width 6 height 6
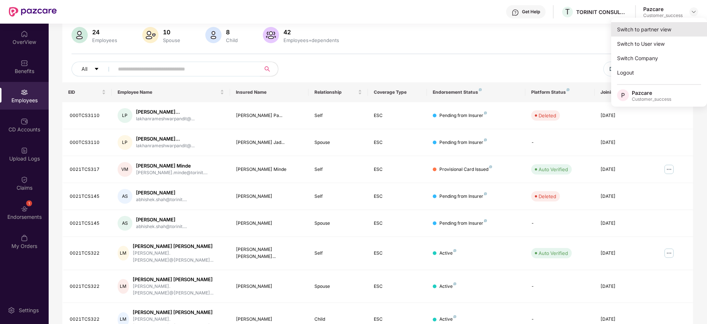
click at [666, 34] on div "Switch to partner view" at bounding box center [659, 29] width 96 height 14
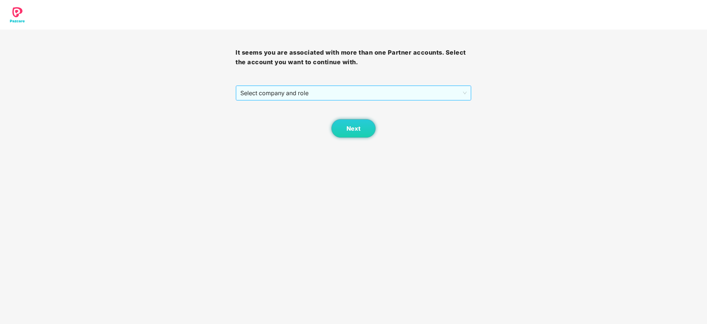
click at [342, 98] on span "Select company and role" at bounding box center [353, 93] width 226 height 14
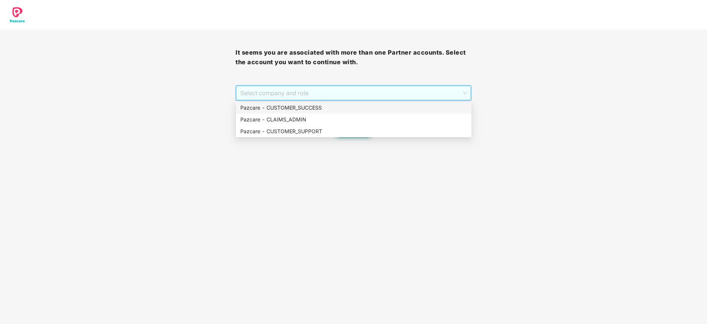
click at [342, 102] on div "Pazcare - CUSTOMER_SUCCESS" at bounding box center [354, 108] width 236 height 12
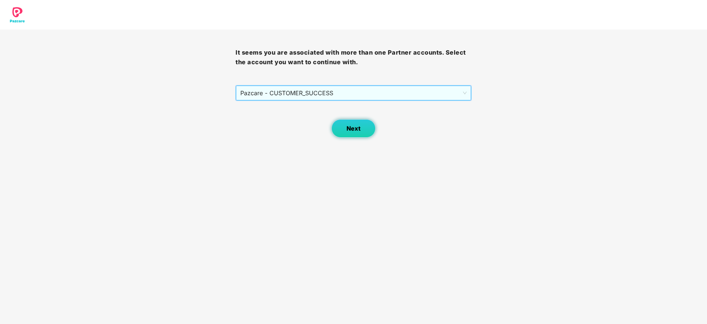
click at [357, 132] on button "Next" at bounding box center [353, 128] width 44 height 18
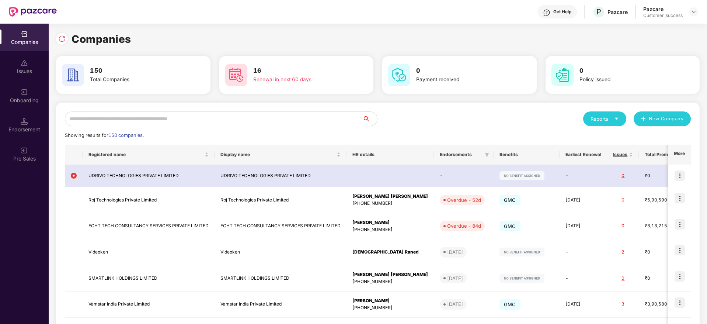
click at [354, 121] on input "text" at bounding box center [213, 118] width 297 height 15
paste input "**********"
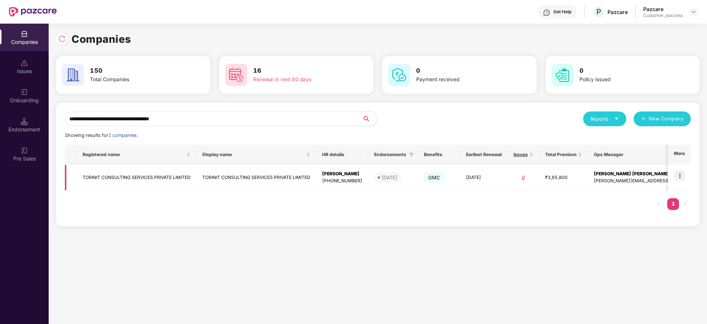
type input "**********"
click at [681, 179] on img at bounding box center [679, 175] width 10 height 10
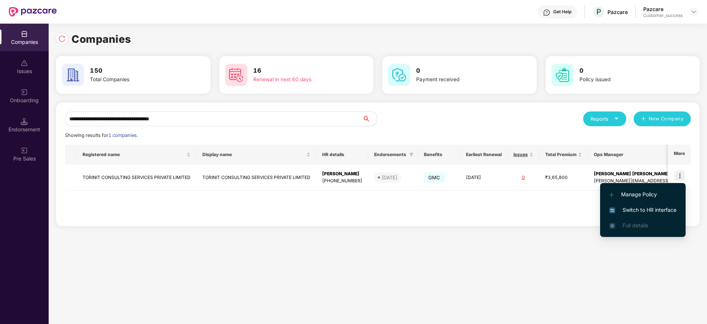
click at [665, 204] on li "Switch to HR interface" at bounding box center [643, 209] width 86 height 15
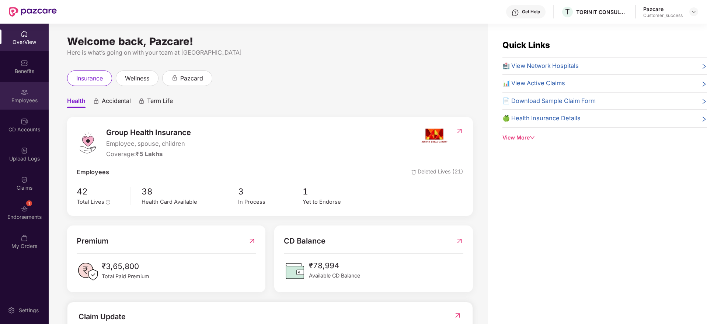
click at [25, 100] on div "Employees" at bounding box center [24, 100] width 49 height 7
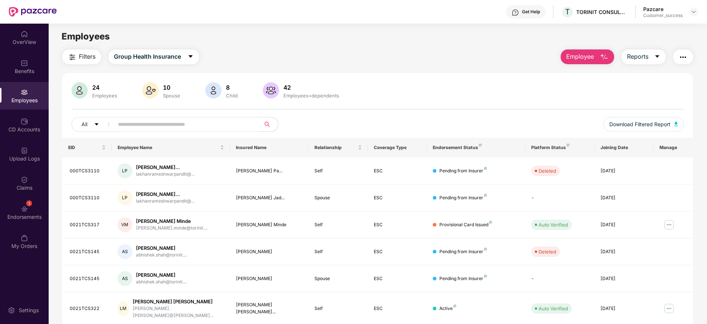
click at [183, 121] on input "text" at bounding box center [184, 124] width 132 height 11
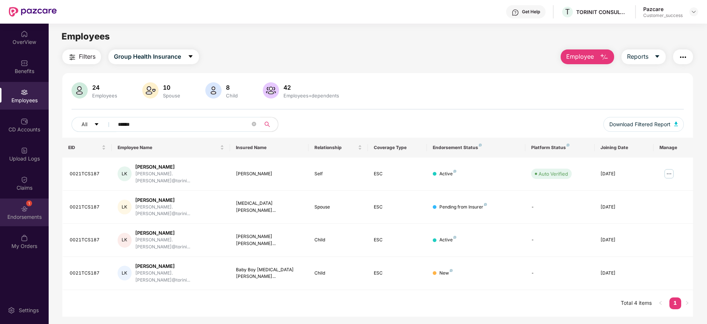
type input "******"
click at [30, 213] on div "Endorsements" at bounding box center [24, 216] width 49 height 7
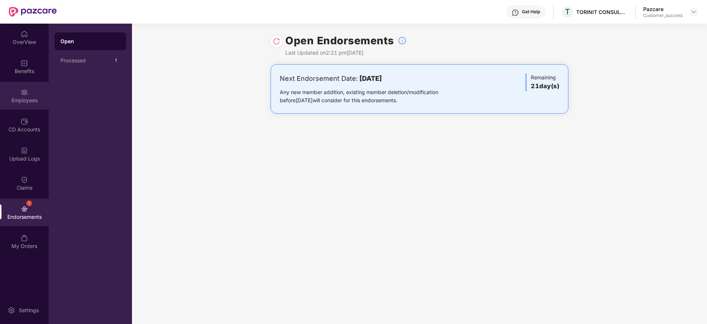
click at [20, 102] on div "Employees" at bounding box center [24, 100] width 49 height 7
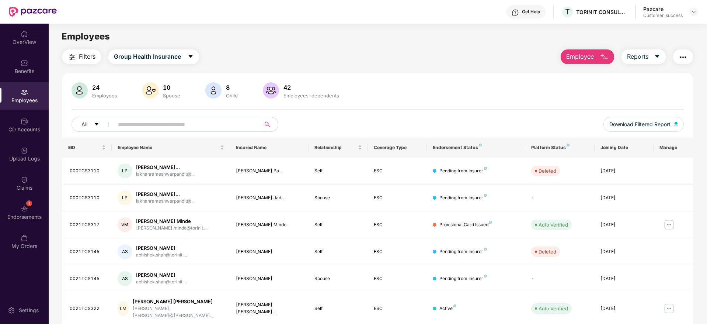
click at [86, 57] on span "Filters" at bounding box center [87, 56] width 17 height 9
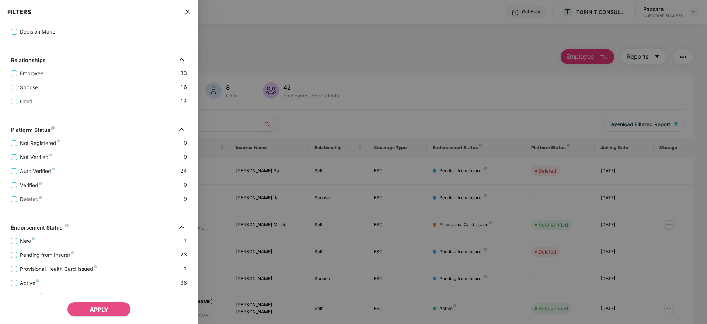
scroll to position [143, 0]
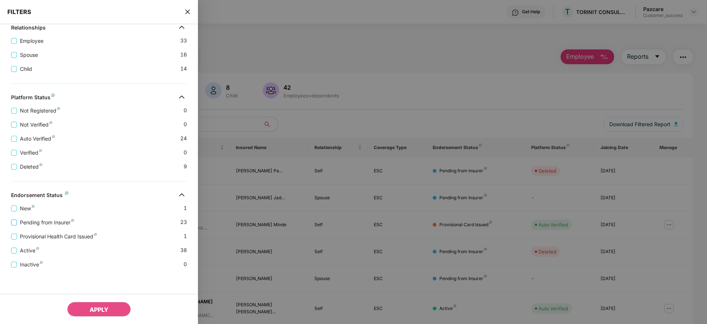
click at [53, 222] on span "Pending from Insurer" at bounding box center [47, 222] width 60 height 8
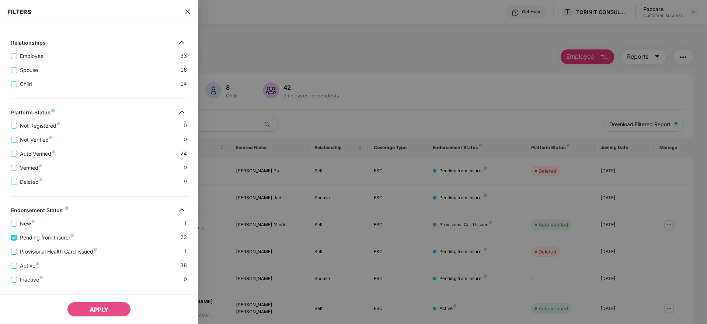
click at [55, 254] on span "Provisional Health Card Issued" at bounding box center [58, 251] width 83 height 8
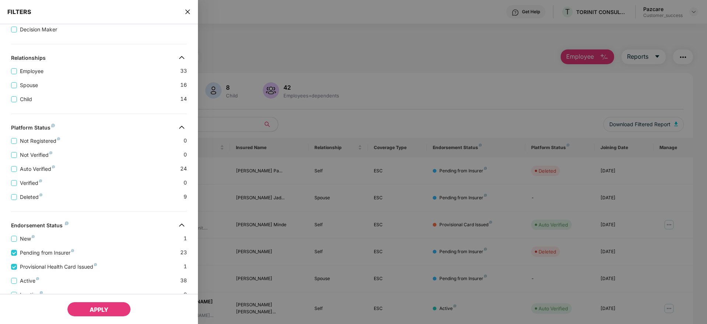
click at [97, 306] on span "APPLY" at bounding box center [99, 309] width 19 height 7
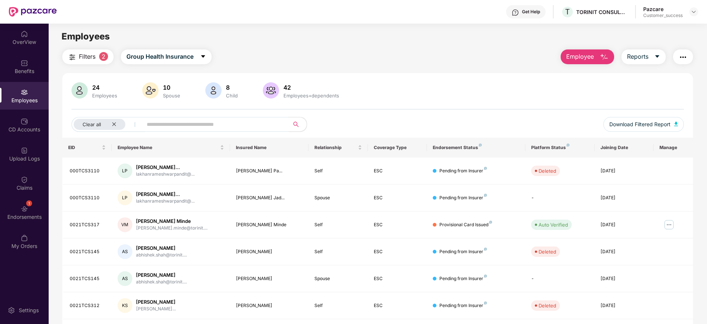
click at [591, 18] on div "Get Help T TORINIT CONSULTING SERVICES PRIVATE LIMITED Pazcare Customer_success" at bounding box center [377, 12] width 641 height 24
copy div "TORINIT CONSULTING SERVICES PRIVATE LIMITED"
click at [107, 61] on button "Filters 2" at bounding box center [87, 56] width 51 height 15
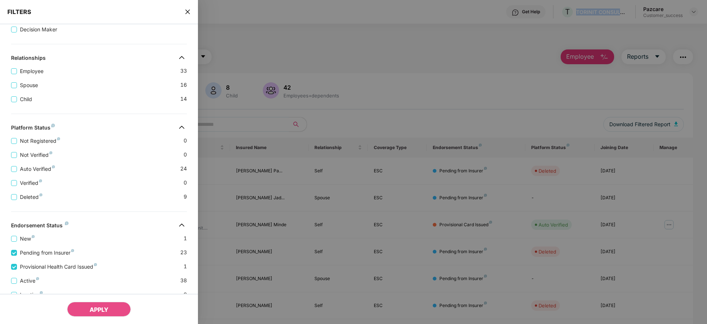
scroll to position [173, 0]
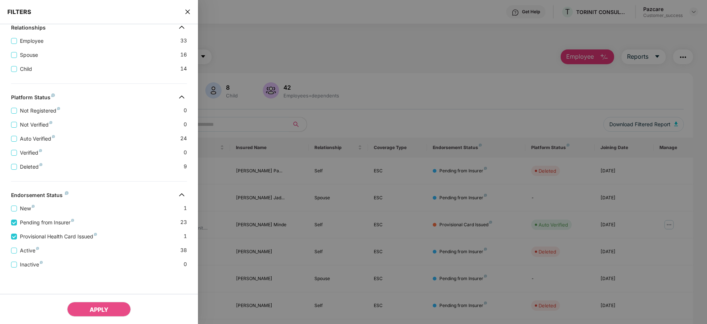
click at [191, 10] on icon "close" at bounding box center [188, 12] width 6 height 6
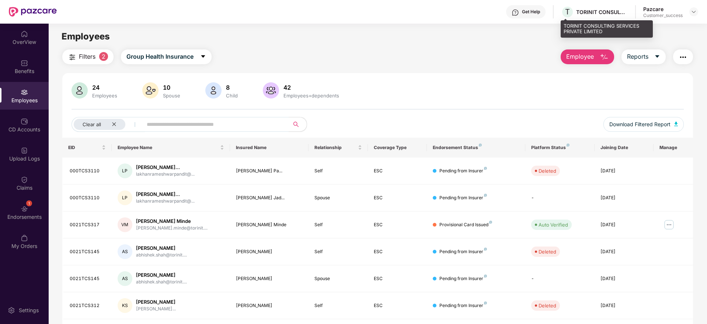
click at [592, 12] on div "TORINIT CONSULTING SERVICES PRIVATE LIMITED" at bounding box center [602, 11] width 52 height 7
copy div "TORINIT CONSULTING SERVICES PRIVATE LIMITED"
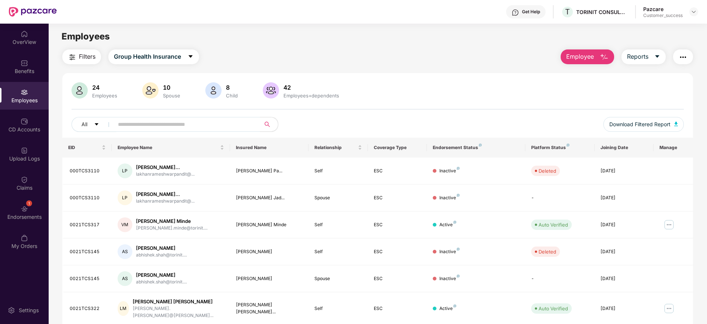
click at [88, 52] on span "Filters" at bounding box center [87, 56] width 17 height 9
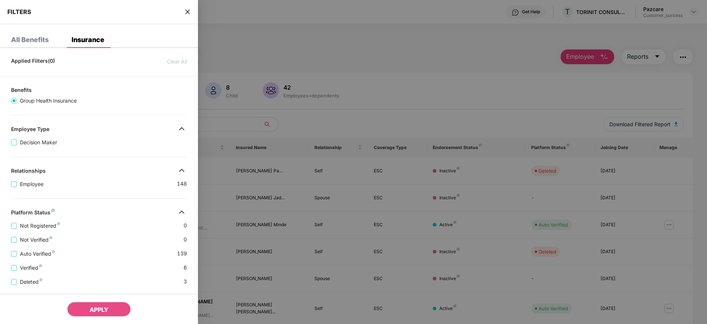
scroll to position [115, 0]
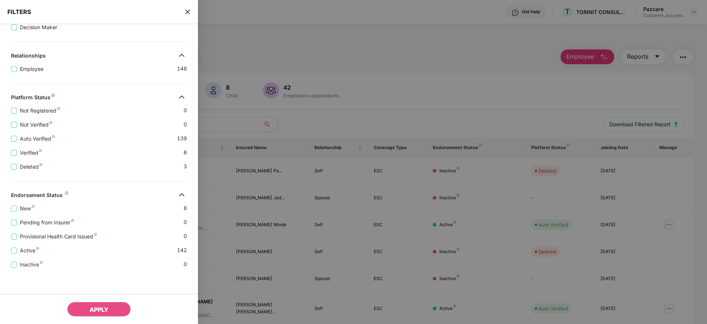
click at [189, 12] on icon "close" at bounding box center [188, 12] width 6 height 6
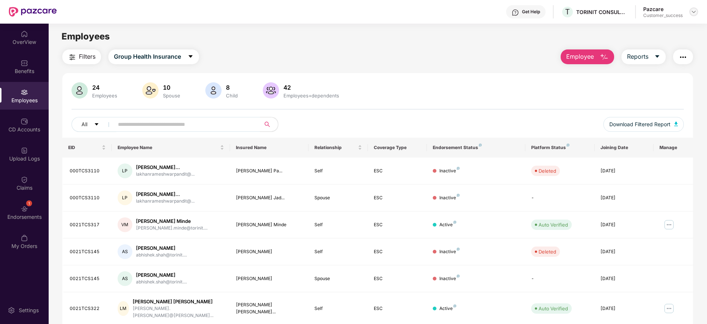
click at [697, 11] on div at bounding box center [693, 11] width 9 height 9
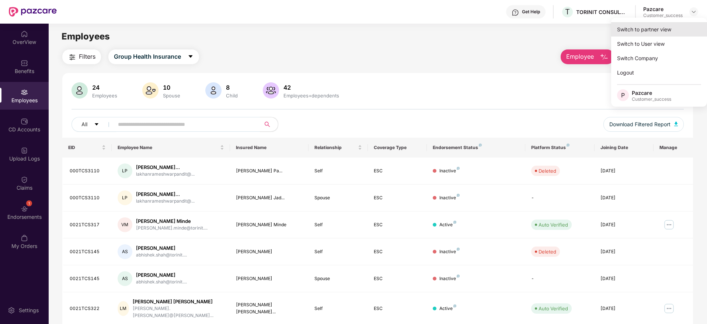
click at [679, 29] on div "Switch to partner view" at bounding box center [659, 29] width 96 height 14
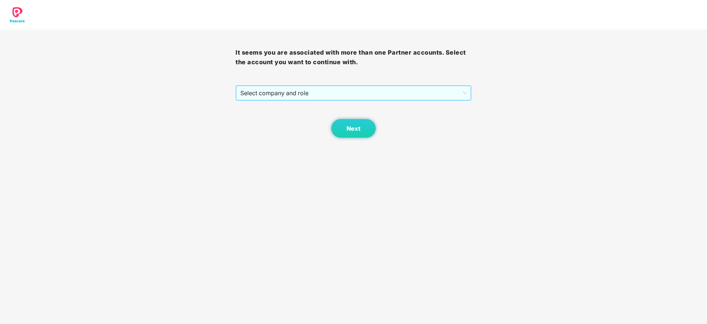
click at [420, 88] on span "Select company and role" at bounding box center [353, 93] width 226 height 14
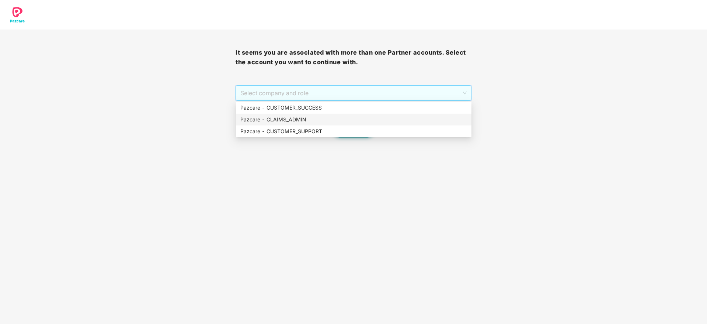
click at [400, 114] on div "Pazcare - CLAIMS_ADMIN" at bounding box center [354, 120] width 236 height 12
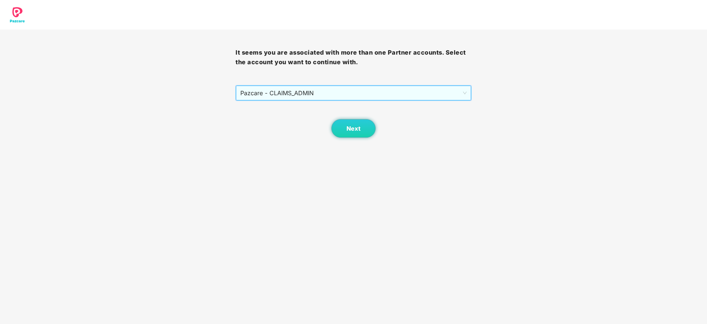
click at [338, 92] on span "Pazcare - CLAIMS_ADMIN" at bounding box center [353, 93] width 226 height 14
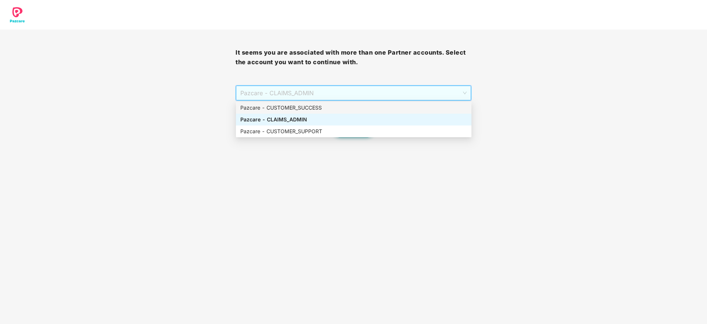
click at [328, 104] on div "Pazcare - CUSTOMER_SUCCESS" at bounding box center [353, 108] width 227 height 8
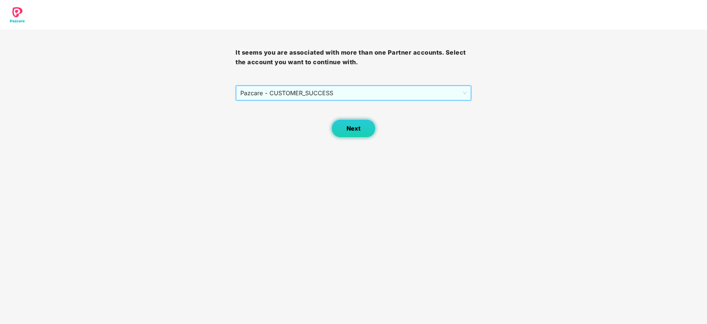
click at [358, 133] on button "Next" at bounding box center [353, 128] width 44 height 18
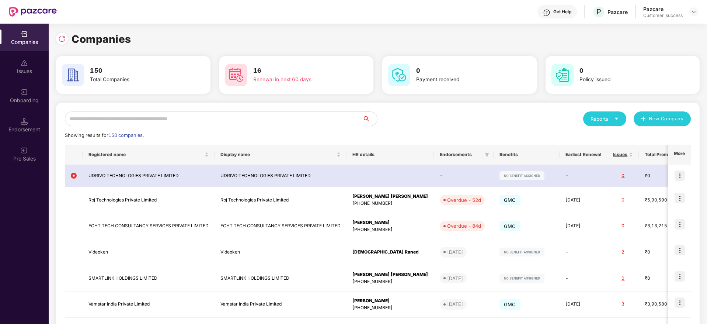
click at [322, 112] on input "text" at bounding box center [213, 118] width 297 height 15
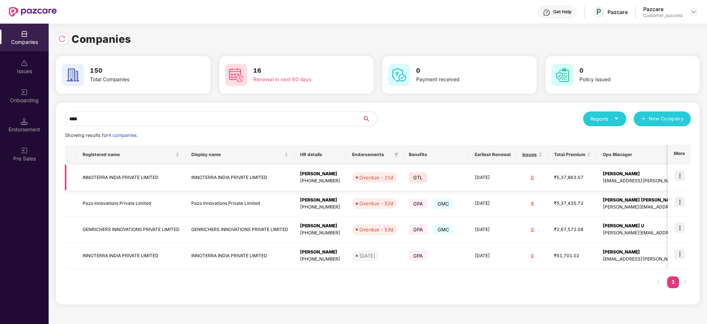
type input "****"
copy td "INNOTERRA INDIA PRIVATE LIMITED"
click at [253, 121] on input "****" at bounding box center [213, 118] width 297 height 15
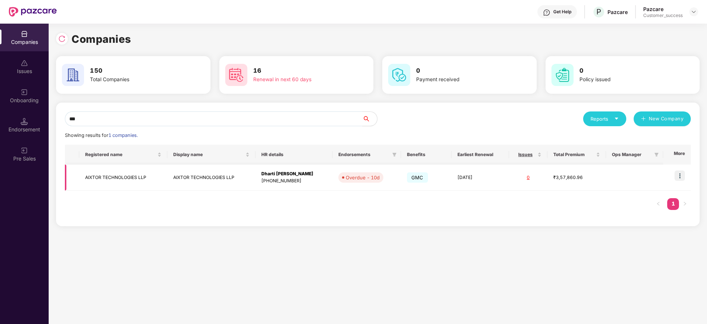
type input "***"
click at [677, 169] on td at bounding box center [677, 177] width 28 height 26
click at [682, 179] on img at bounding box center [679, 175] width 10 height 10
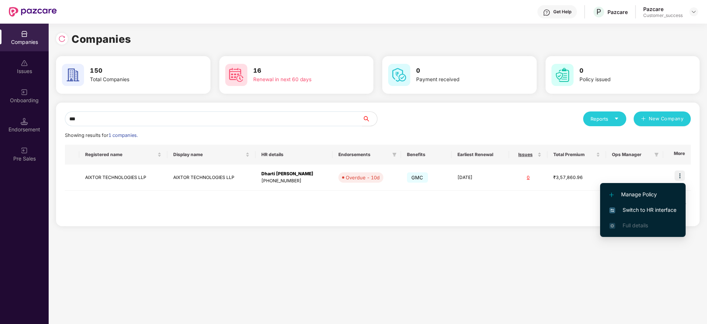
click at [671, 208] on span "Switch to HR interface" at bounding box center [642, 210] width 67 height 8
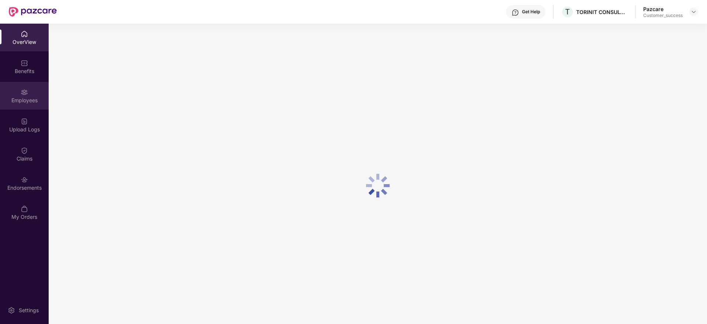
click at [27, 97] on div "Employees" at bounding box center [24, 100] width 49 height 7
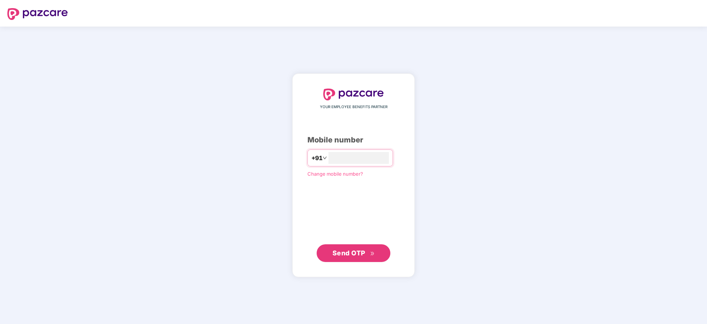
type input "**********"
click at [356, 245] on button "Send OTP" at bounding box center [354, 253] width 74 height 18
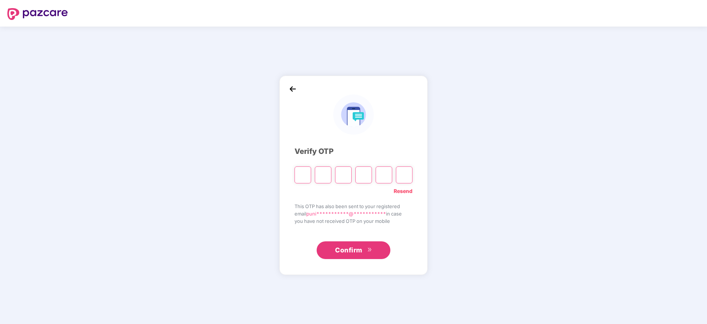
type input "*"
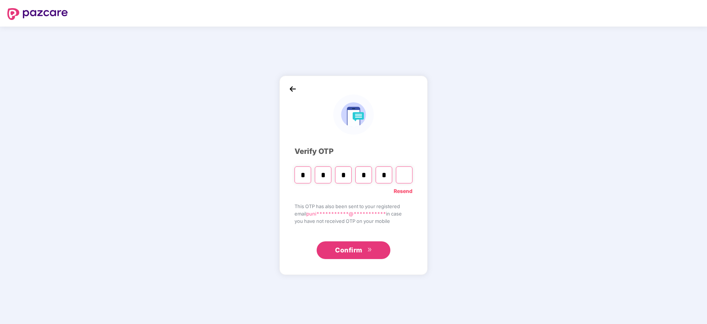
type input "*"
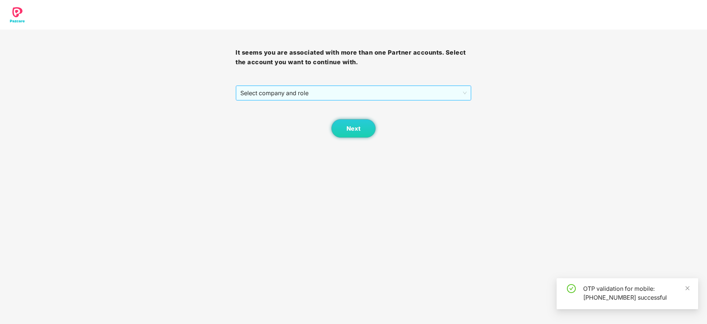
click at [442, 86] on span "Select company and role" at bounding box center [353, 93] width 226 height 14
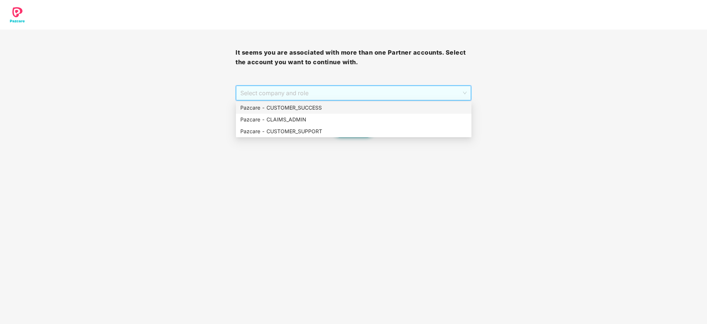
click at [407, 108] on div "Pazcare - CUSTOMER_SUCCESS" at bounding box center [353, 108] width 227 height 8
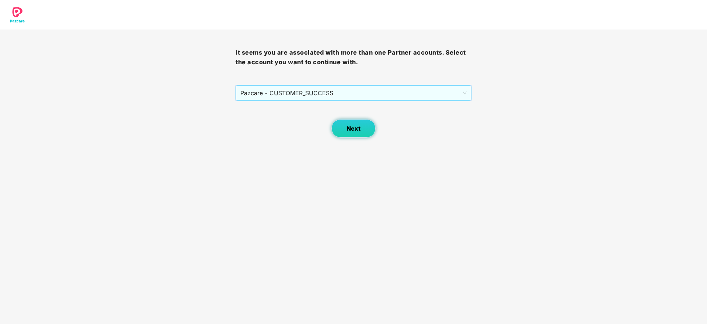
click at [351, 130] on span "Next" at bounding box center [353, 128] width 14 height 7
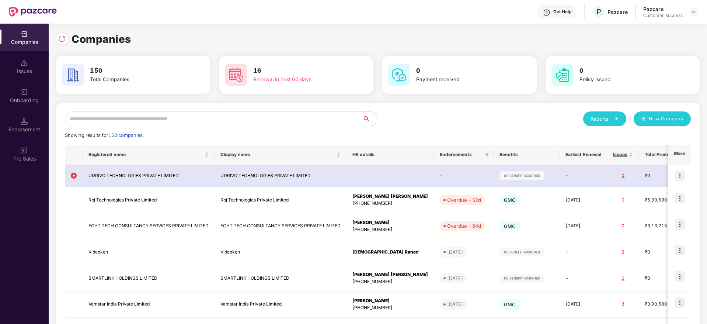
click at [335, 119] on input "text" at bounding box center [213, 118] width 297 height 15
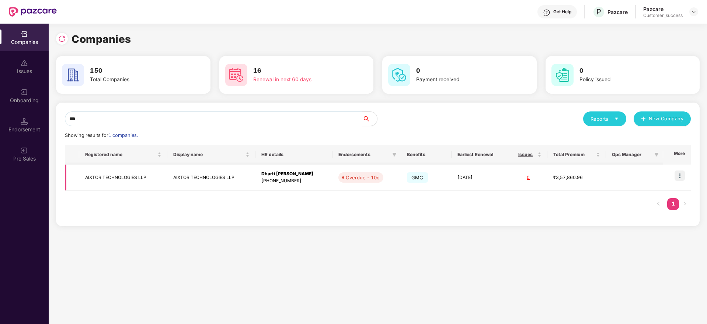
type input "***"
click at [679, 179] on img at bounding box center [679, 175] width 10 height 10
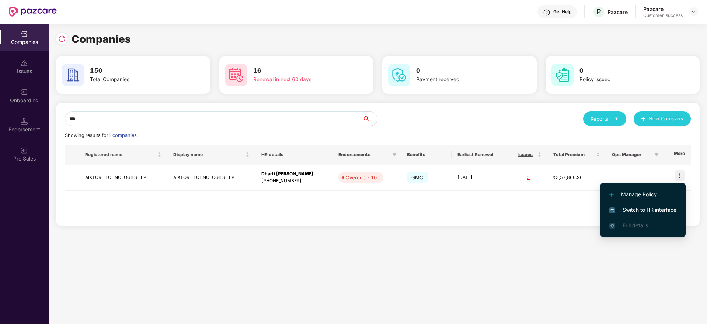
click at [650, 212] on span "Switch to HR interface" at bounding box center [642, 210] width 67 height 8
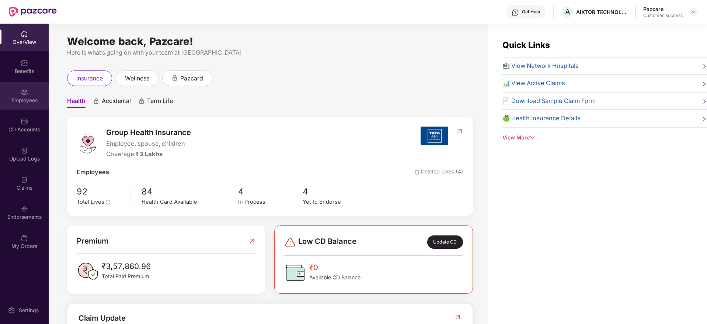
click at [24, 88] on div at bounding box center [24, 91] width 7 height 7
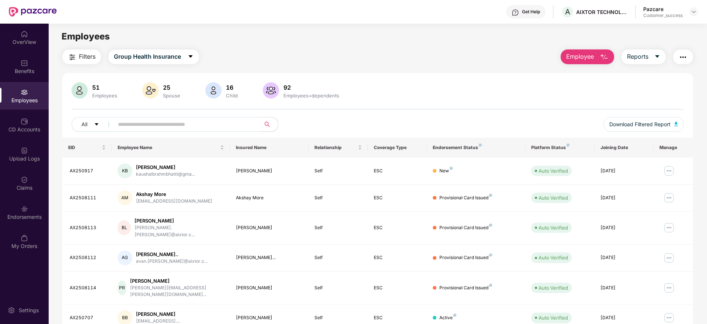
click at [187, 125] on input "text" at bounding box center [184, 124] width 132 height 11
click at [26, 178] on img at bounding box center [24, 179] width 7 height 7
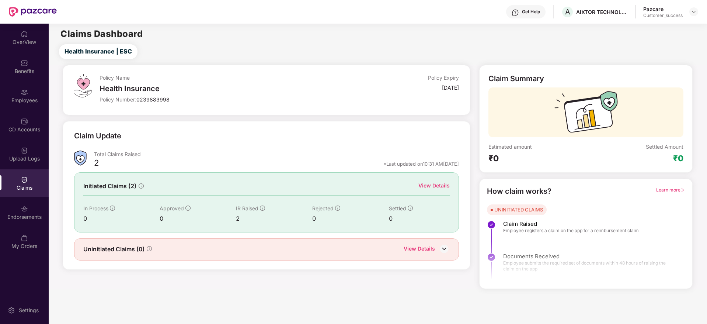
click at [436, 186] on div "View Details" at bounding box center [433, 185] width 31 height 8
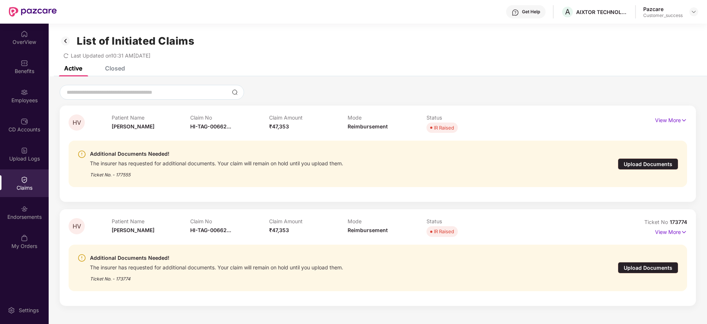
click at [680, 223] on span "173774" at bounding box center [678, 222] width 17 height 6
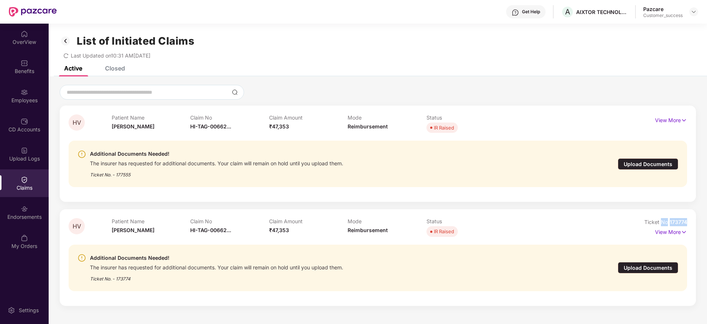
click at [673, 223] on span "173774" at bounding box center [678, 222] width 17 height 6
drag, startPoint x: 669, startPoint y: 222, endPoint x: 703, endPoint y: 222, distance: 34.3
click at [703, 222] on div "HV Patient Name Hardi Vyas Claim No HI-TAG-00662... Claim Amount ₹47,353 Mode R…" at bounding box center [378, 195] width 658 height 221
copy span "173774"
click at [695, 12] on img at bounding box center [694, 12] width 6 height 6
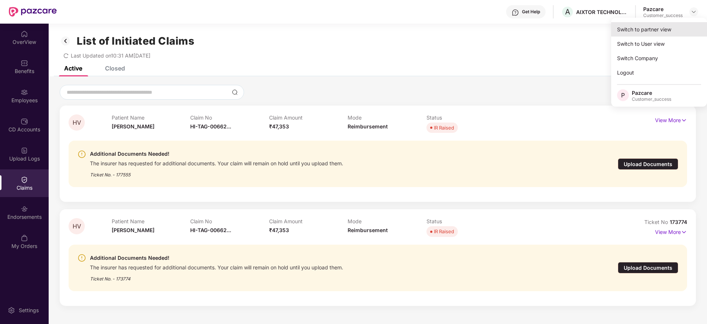
click at [678, 24] on div "Switch to partner view" at bounding box center [659, 29] width 96 height 14
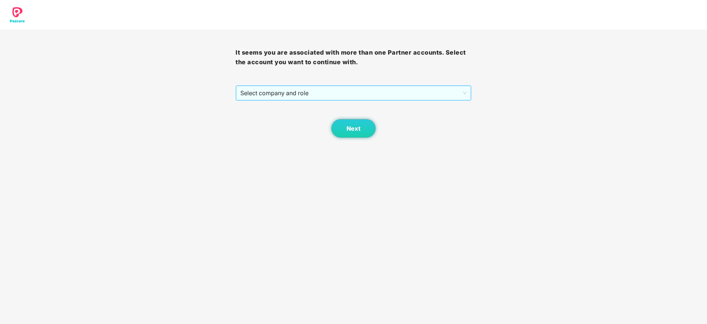
click at [398, 89] on span "Select company and role" at bounding box center [353, 93] width 226 height 14
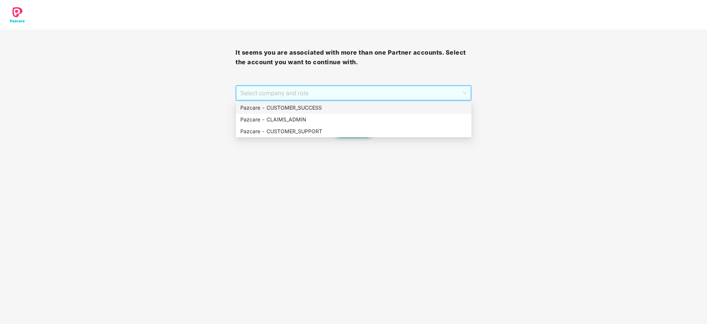
click at [369, 107] on div "Pazcare - CUSTOMER_SUCCESS" at bounding box center [353, 108] width 227 height 8
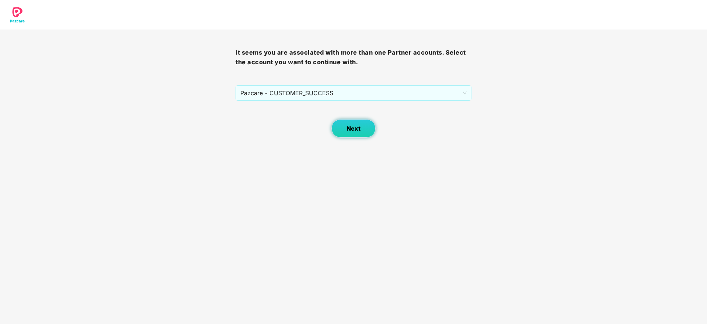
click at [351, 121] on button "Next" at bounding box center [353, 128] width 44 height 18
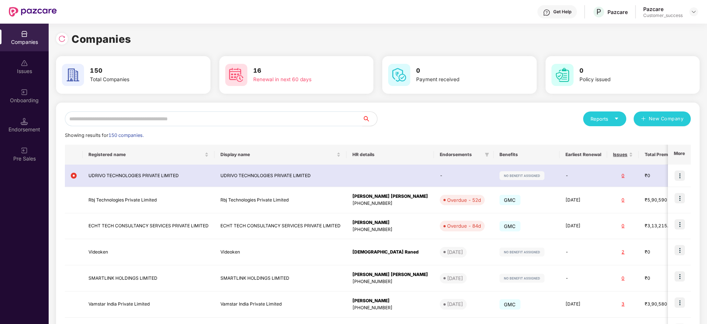
click at [297, 114] on input "text" at bounding box center [213, 118] width 297 height 15
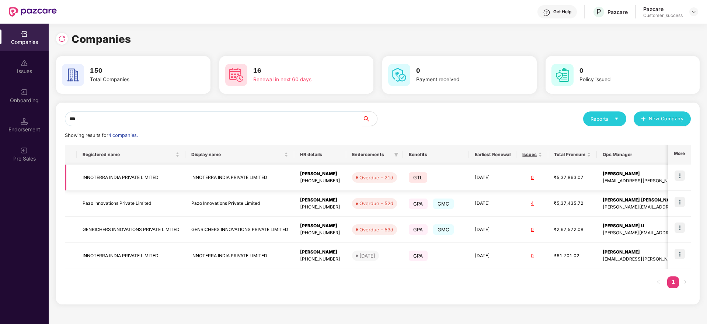
type input "***"
click at [678, 174] on img at bounding box center [679, 175] width 10 height 10
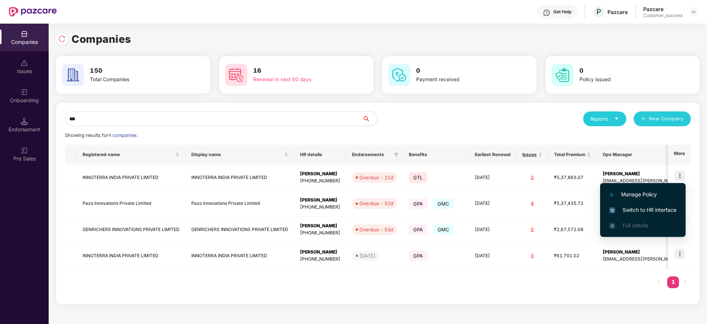
click at [653, 204] on li "Switch to HR interface" at bounding box center [643, 209] width 86 height 15
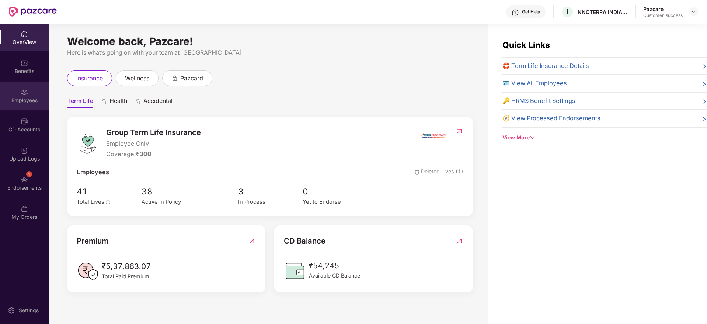
click at [18, 101] on div "Employees" at bounding box center [24, 100] width 49 height 7
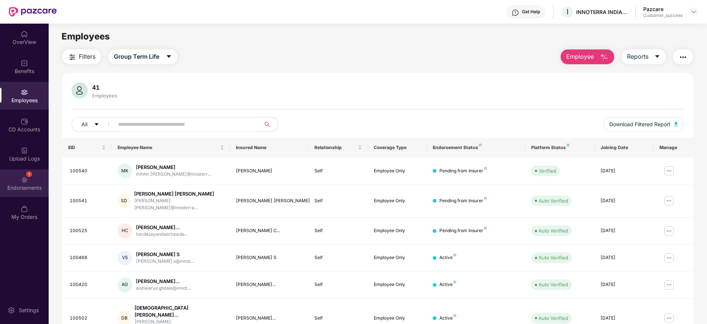
click at [43, 185] on div "Endorsements" at bounding box center [24, 187] width 49 height 7
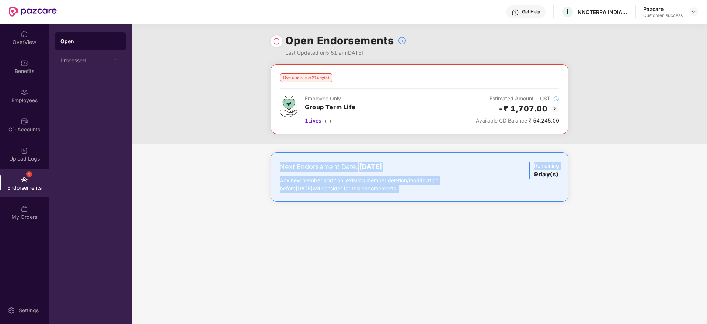
drag, startPoint x: 267, startPoint y: 144, endPoint x: 520, endPoint y: 223, distance: 264.7
click at [520, 223] on div "Open Endorsements Last Updated on 5:51 am, 26 Sep 2025 Overdue since 21 day(s) …" at bounding box center [419, 174] width 575 height 300
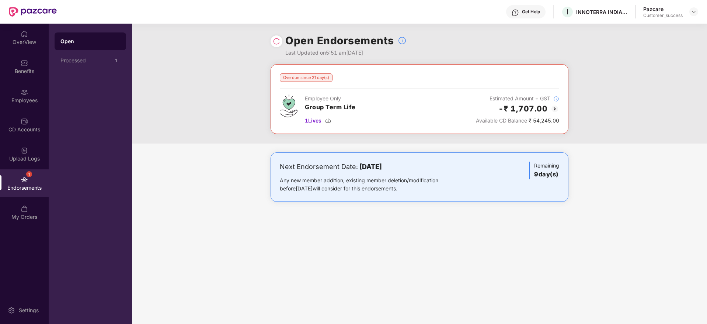
click at [700, 13] on header "Get Help I INNOTERRA INDIA PRIVATE LIMITED Pazcare Customer_success" at bounding box center [353, 12] width 707 height 24
click at [696, 13] on img at bounding box center [694, 12] width 6 height 6
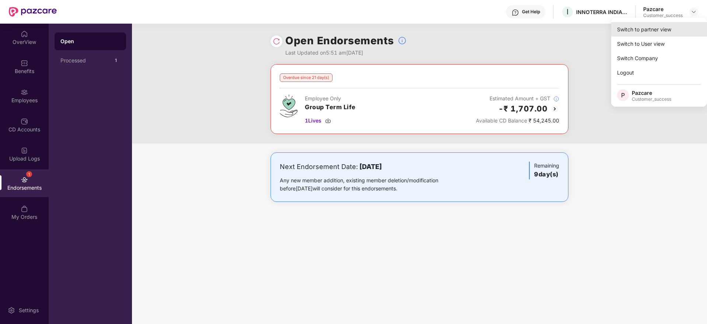
click at [667, 30] on div "Switch to partner view" at bounding box center [659, 29] width 96 height 14
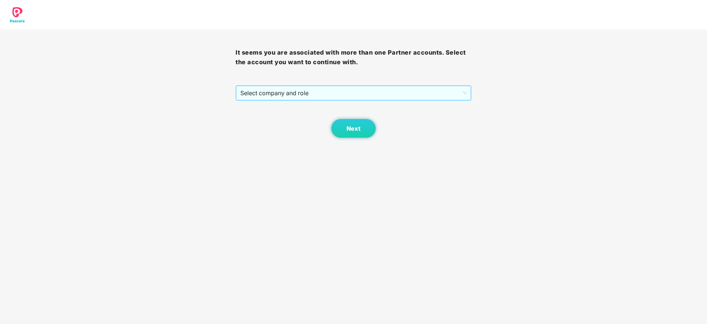
click at [430, 96] on span "Select company and role" at bounding box center [353, 93] width 226 height 14
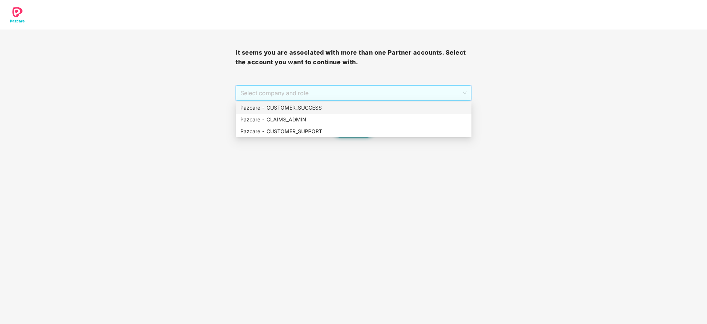
click at [404, 111] on div "Pazcare - CUSTOMER_SUCCESS" at bounding box center [353, 108] width 227 height 8
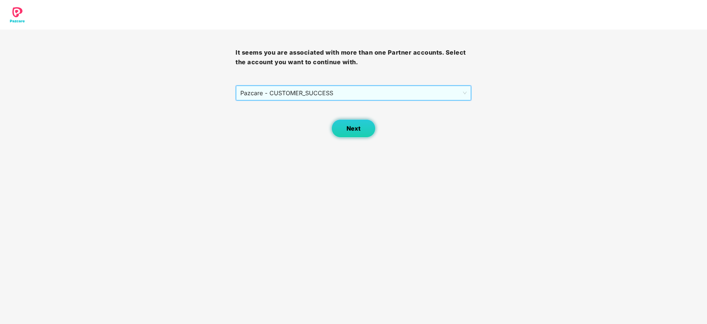
click at [368, 123] on button "Next" at bounding box center [353, 128] width 44 height 18
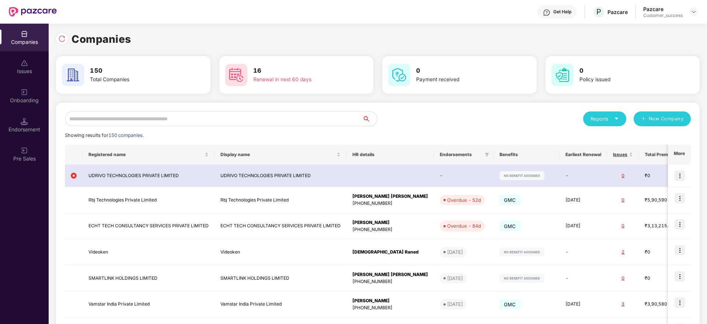
click at [301, 115] on input "text" at bounding box center [213, 118] width 297 height 15
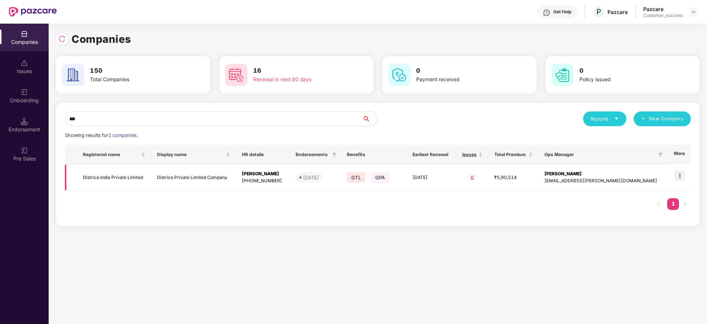
type input "***"
click at [675, 176] on img at bounding box center [679, 175] width 10 height 10
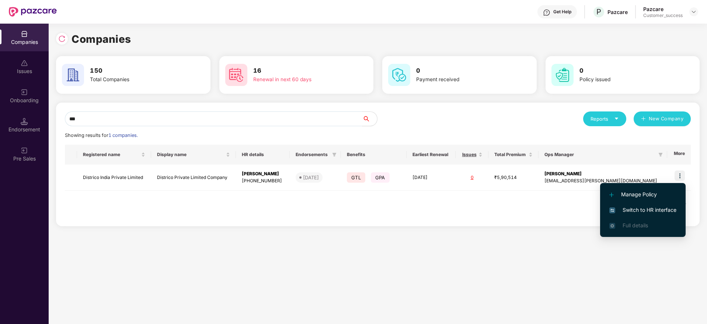
click at [647, 208] on span "Switch to HR interface" at bounding box center [642, 210] width 67 height 8
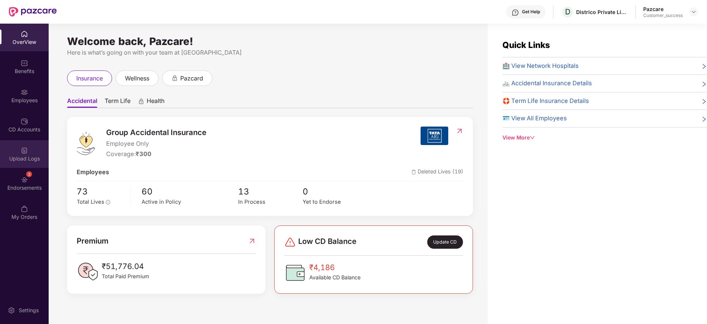
click at [18, 168] on div "OverView Benefits Employees CD Accounts Upload Logs 3 Endorsements My Orders" at bounding box center [24, 126] width 49 height 204
click at [17, 181] on div "3 Endorsements" at bounding box center [24, 183] width 49 height 28
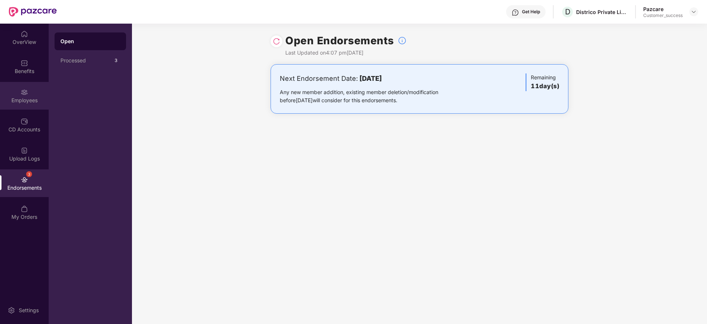
click at [26, 105] on div "Employees" at bounding box center [24, 96] width 49 height 28
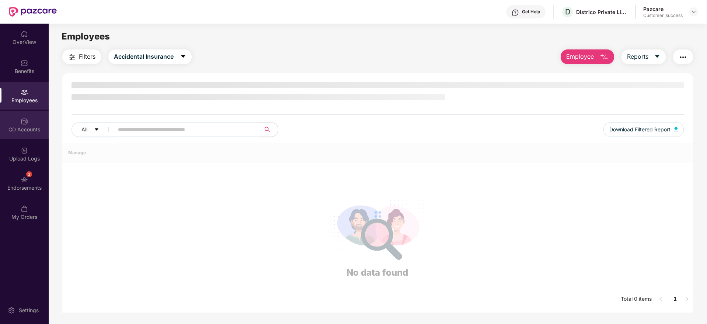
click at [25, 117] on div at bounding box center [24, 120] width 7 height 7
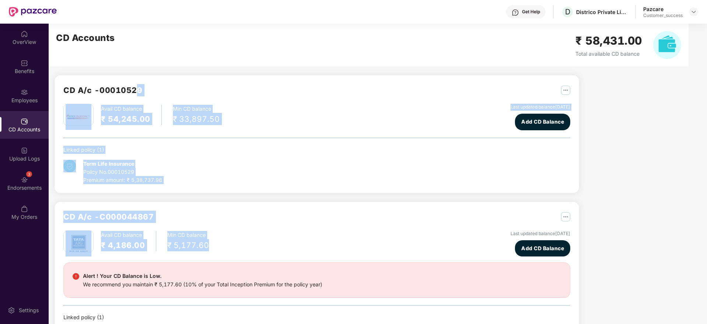
drag, startPoint x: 139, startPoint y: 89, endPoint x: 264, endPoint y: 242, distance: 198.0
click at [264, 242] on div "CD A/c - 00010529 Avail CD balance ₹ 54,245.00 Min CD balance ₹ 33,897.50 Last …" at bounding box center [317, 217] width 524 height 285
click at [264, 242] on div "Avail CD balance ₹ 4,186.00 Min CD balance ₹ 5,177.60 Last updated balance 15 J…" at bounding box center [316, 243] width 507 height 27
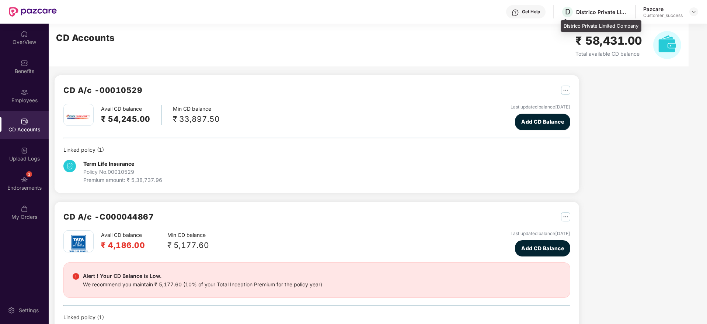
click at [595, 17] on div "D Districo Private Limited Company" at bounding box center [594, 12] width 67 height 13
copy div "Districo Private Limited Company"
click at [700, 8] on header "Get Help D Districo Private Limited Company Pazcare Customer_success" at bounding box center [353, 12] width 707 height 24
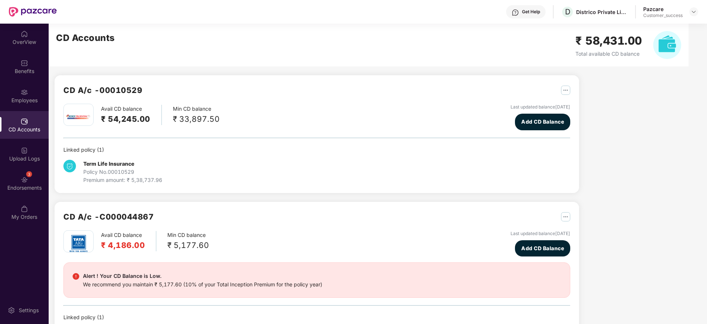
click at [687, 17] on div "Pazcare Customer_success" at bounding box center [670, 12] width 55 height 13
click at [692, 14] on img at bounding box center [694, 12] width 6 height 6
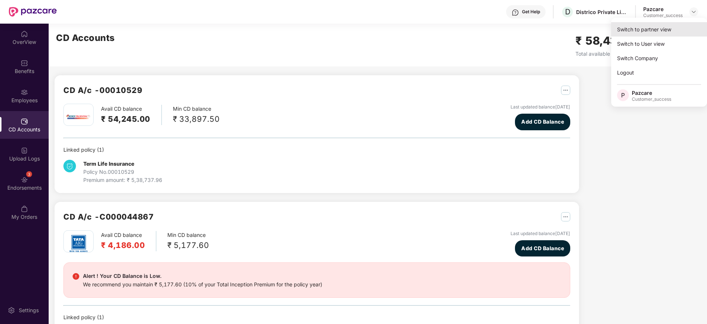
click at [685, 23] on div "Switch to partner view" at bounding box center [659, 29] width 96 height 14
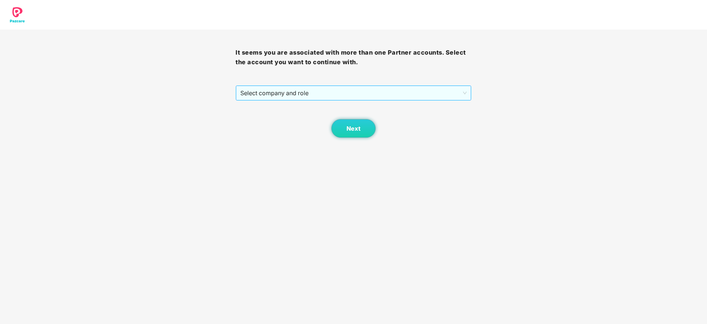
click at [456, 93] on span "Select company and role" at bounding box center [353, 93] width 226 height 14
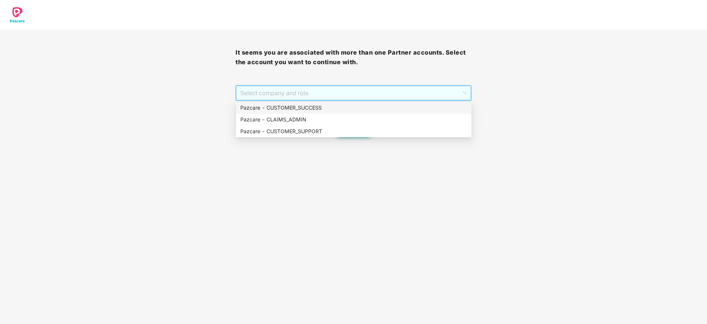
click at [433, 102] on div "Pazcare - CUSTOMER_SUCCESS" at bounding box center [354, 108] width 236 height 12
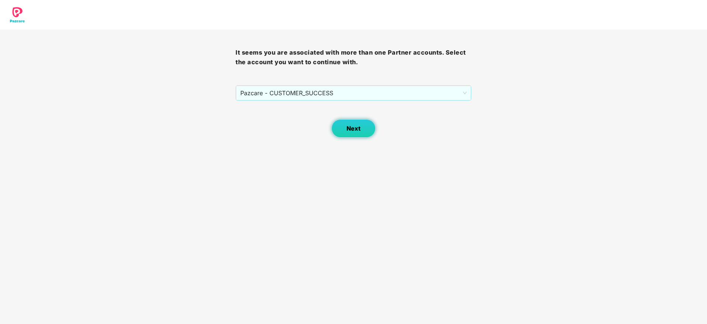
click at [362, 126] on button "Next" at bounding box center [353, 128] width 44 height 18
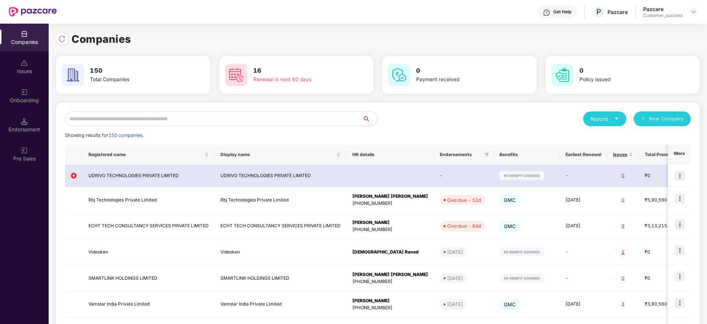
click at [338, 116] on input "text" at bounding box center [213, 118] width 297 height 15
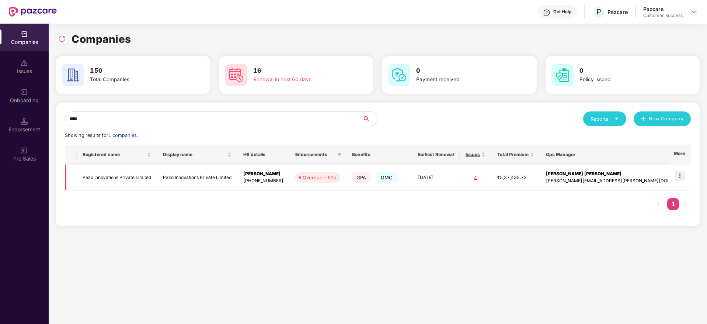
type input "****"
click at [680, 172] on img at bounding box center [679, 175] width 10 height 10
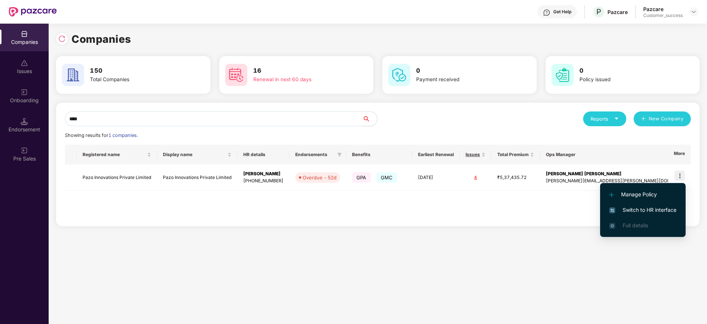
click at [673, 205] on li "Switch to HR interface" at bounding box center [643, 209] width 86 height 15
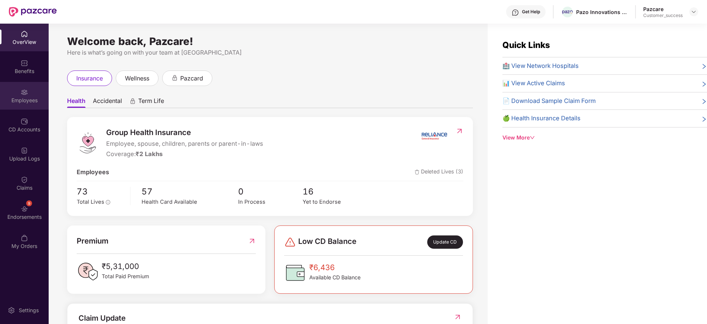
click at [24, 107] on div "Employees" at bounding box center [24, 96] width 49 height 28
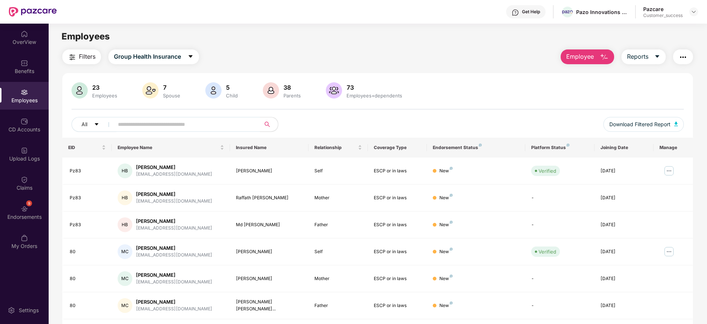
click at [33, 81] on div "OverView Benefits Employees CD Accounts Upload Logs Claims 9 Endorsements My Or…" at bounding box center [24, 140] width 49 height 233
click at [33, 78] on div "Benefits" at bounding box center [24, 67] width 49 height 28
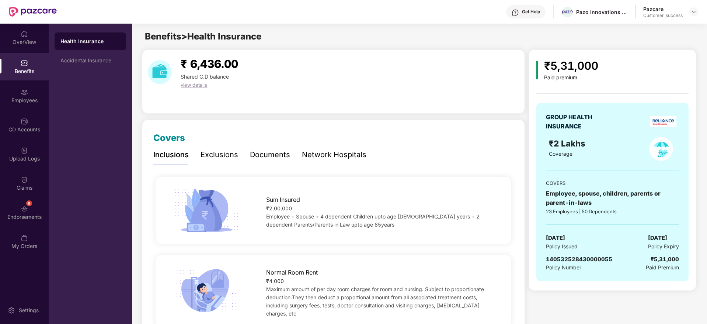
click at [286, 150] on div "Documents" at bounding box center [270, 154] width 40 height 11
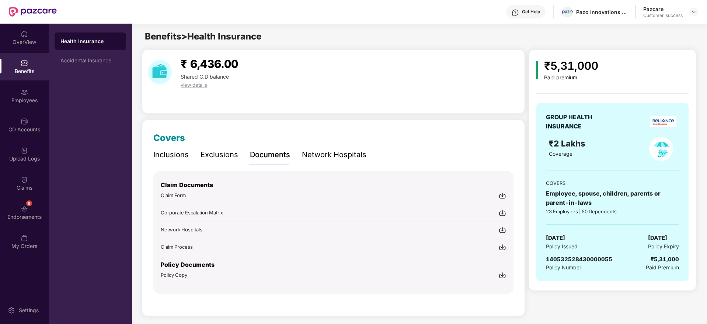
click at [499, 192] on img at bounding box center [502, 195] width 7 height 7
